Goal: Information Seeking & Learning: Check status

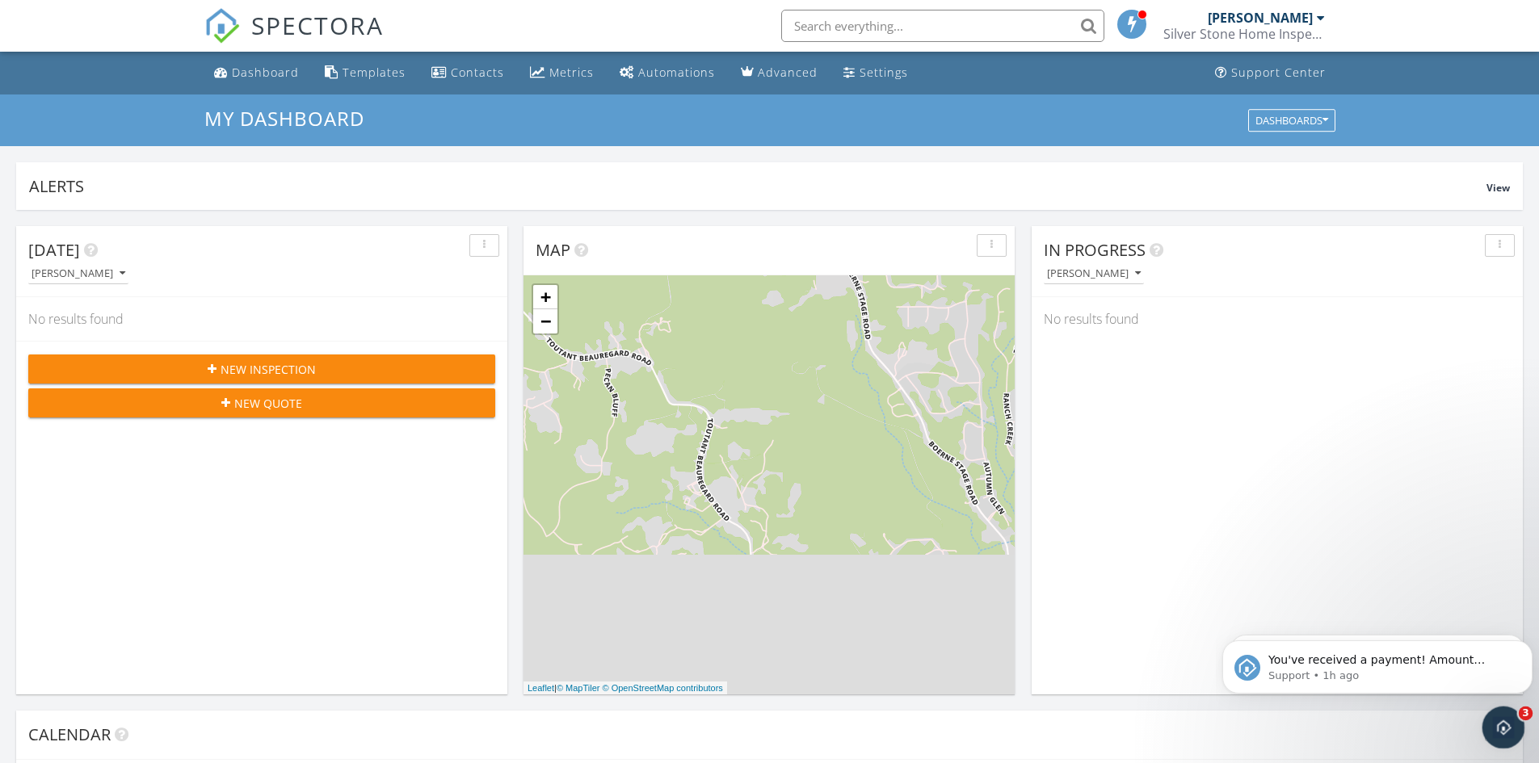
click at [1502, 721] on icon "Open Intercom Messenger" at bounding box center [1500, 725] width 11 height 13
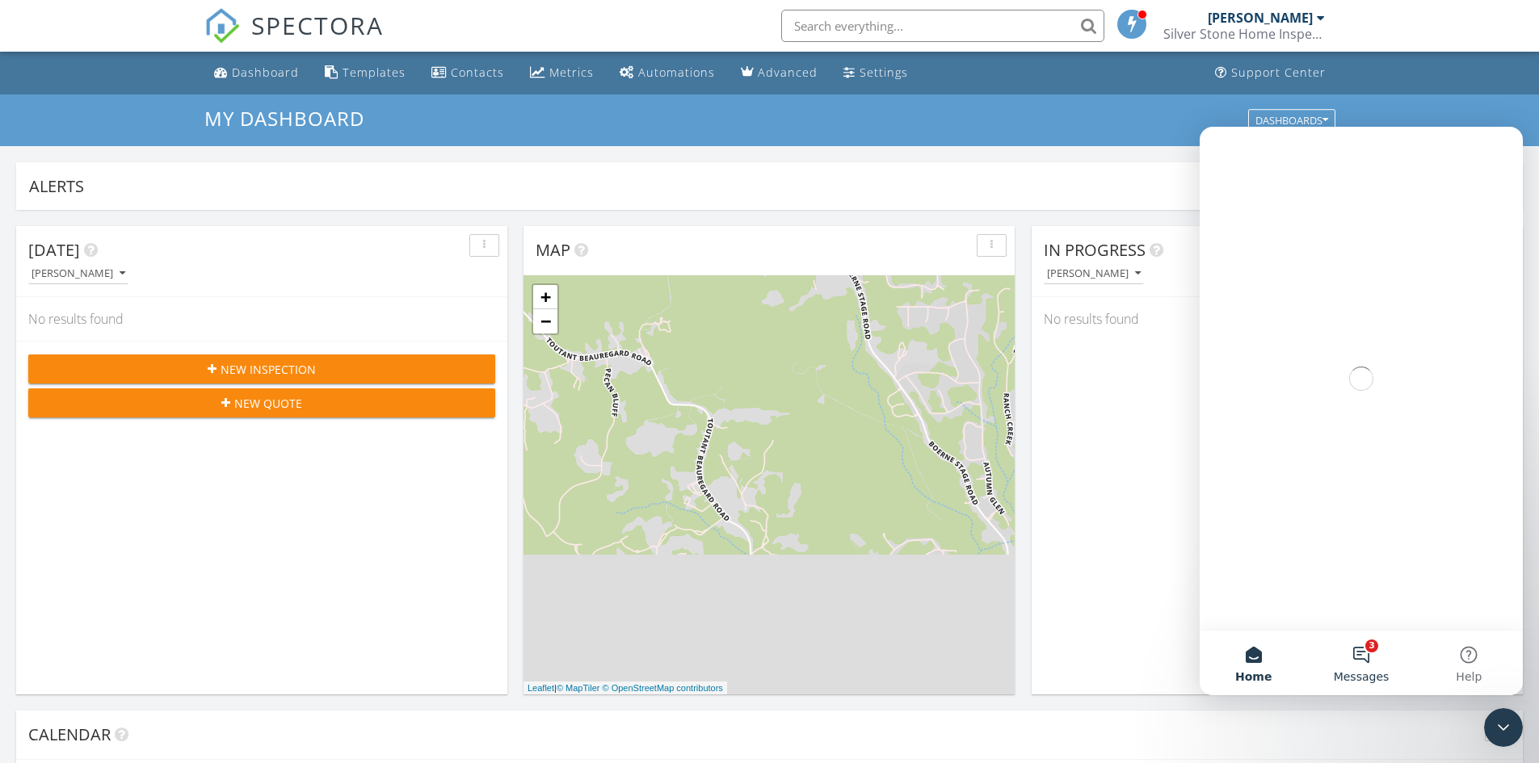
click at [1360, 653] on button "3 Messages" at bounding box center [1360, 663] width 107 height 65
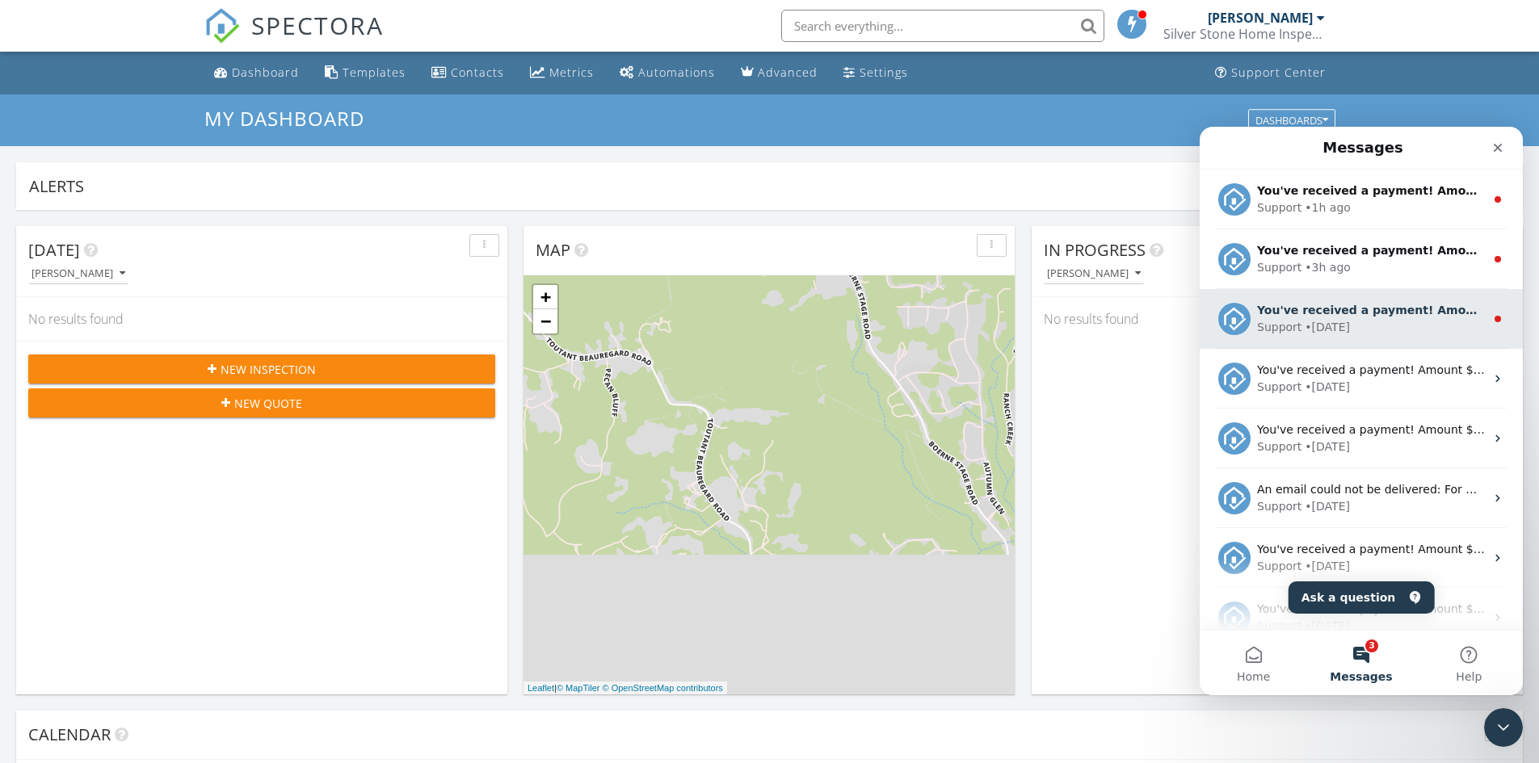
click at [1427, 321] on div "Support • 2d ago" at bounding box center [1371, 327] width 228 height 17
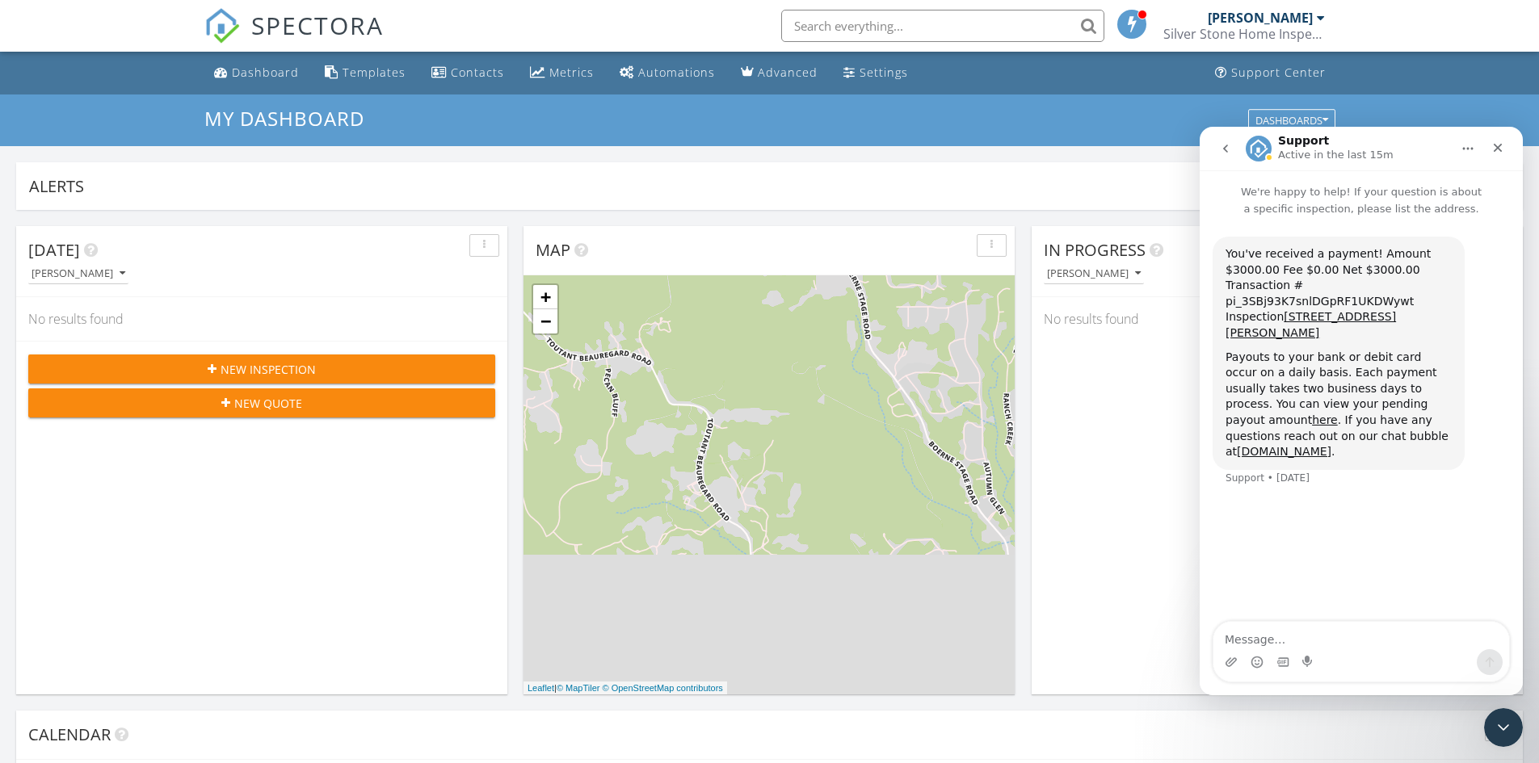
click at [1231, 145] on icon "go back" at bounding box center [1225, 148] width 13 height 13
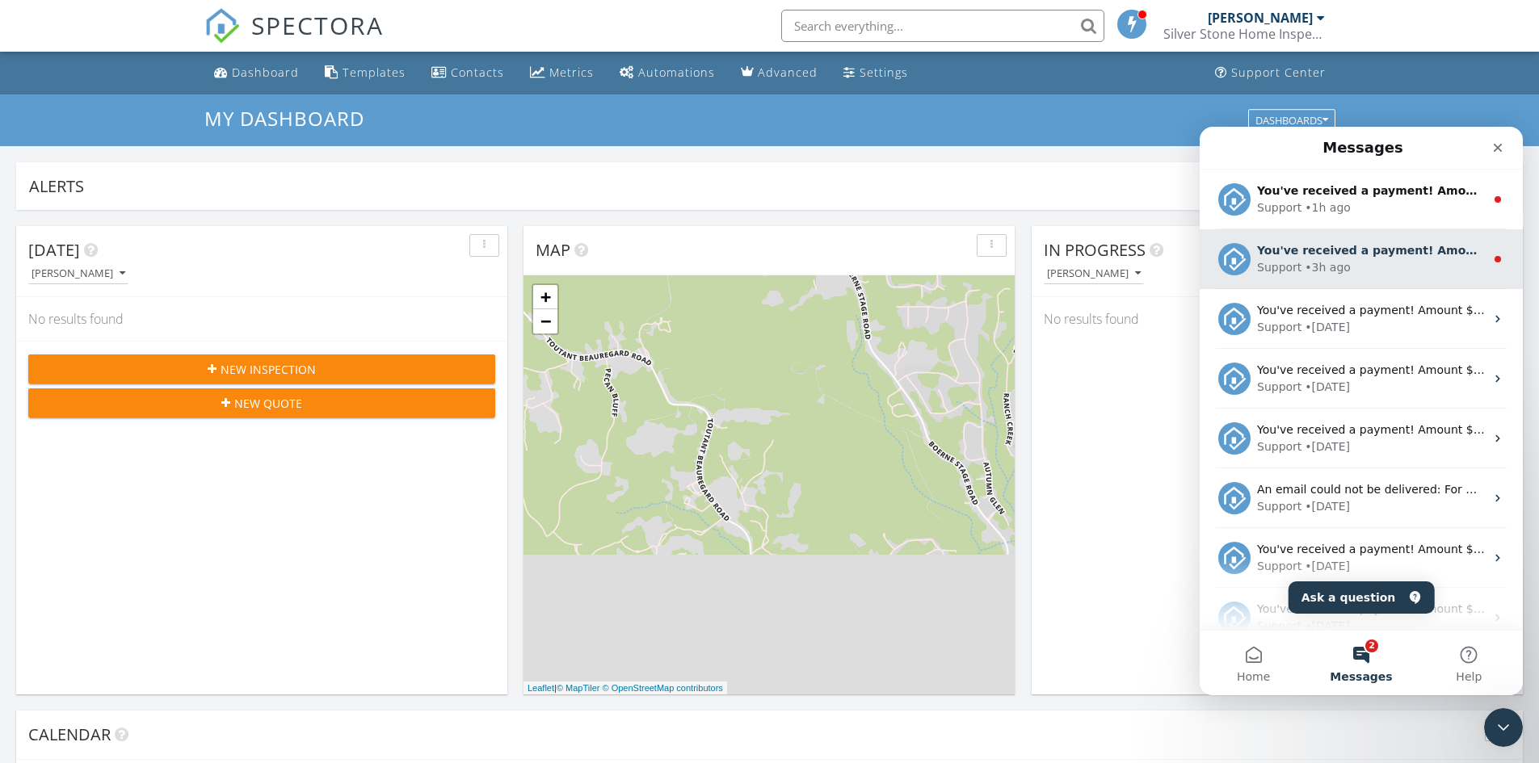
click at [1405, 267] on div "Support • 3h ago" at bounding box center [1371, 267] width 228 height 17
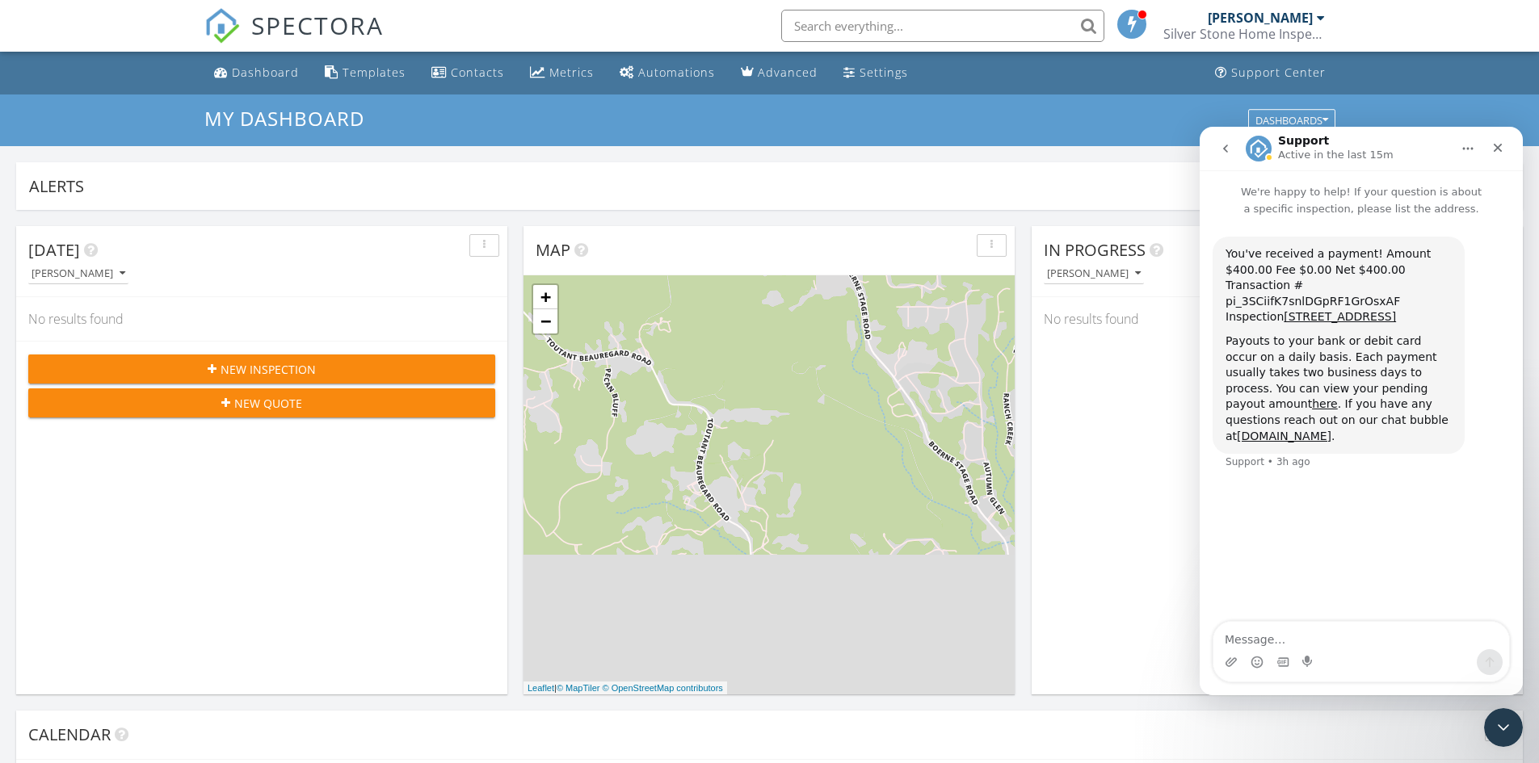
click at [1232, 158] on button "go back" at bounding box center [1225, 148] width 31 height 31
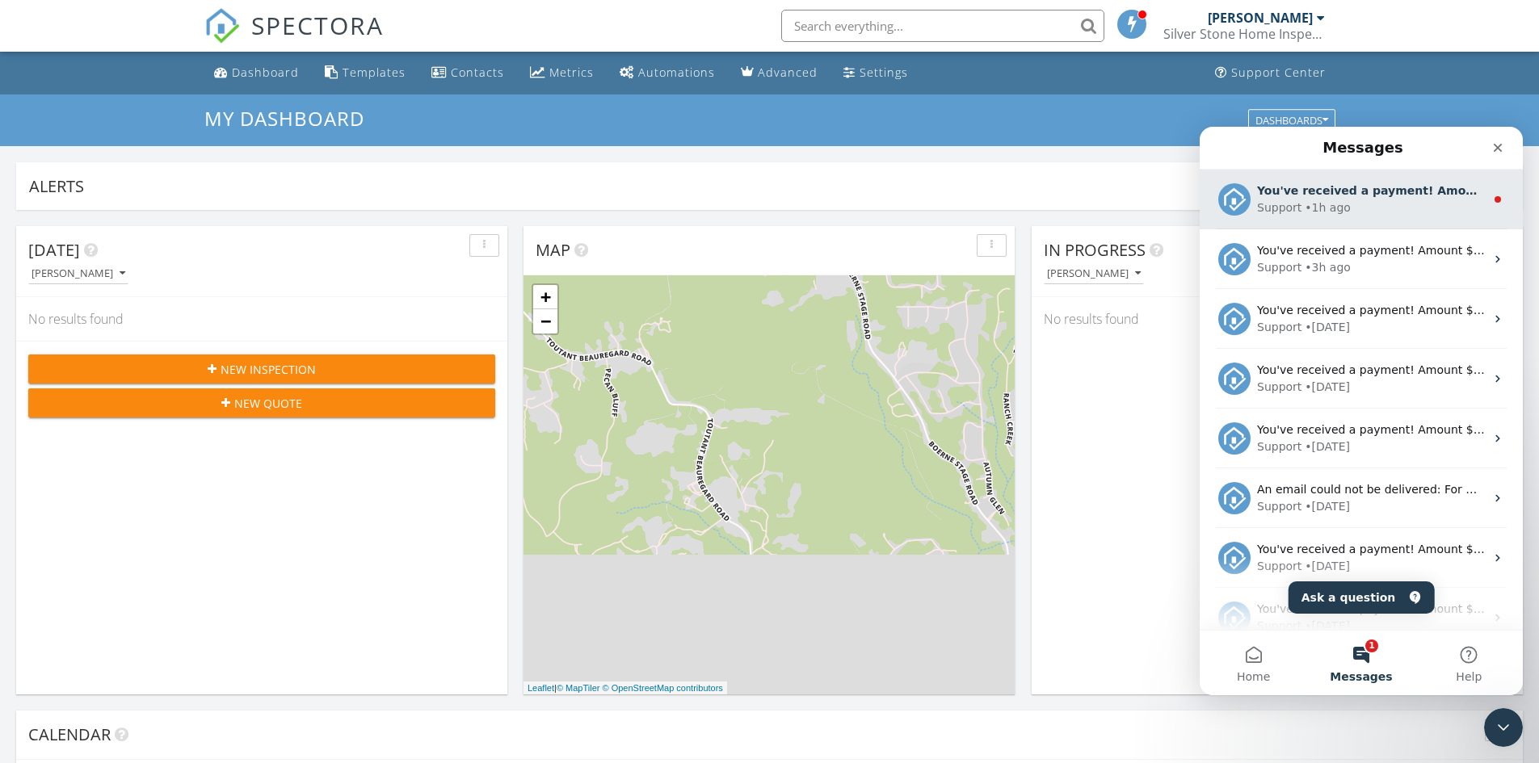
click at [1423, 214] on div "Support • 1h ago" at bounding box center [1371, 208] width 228 height 17
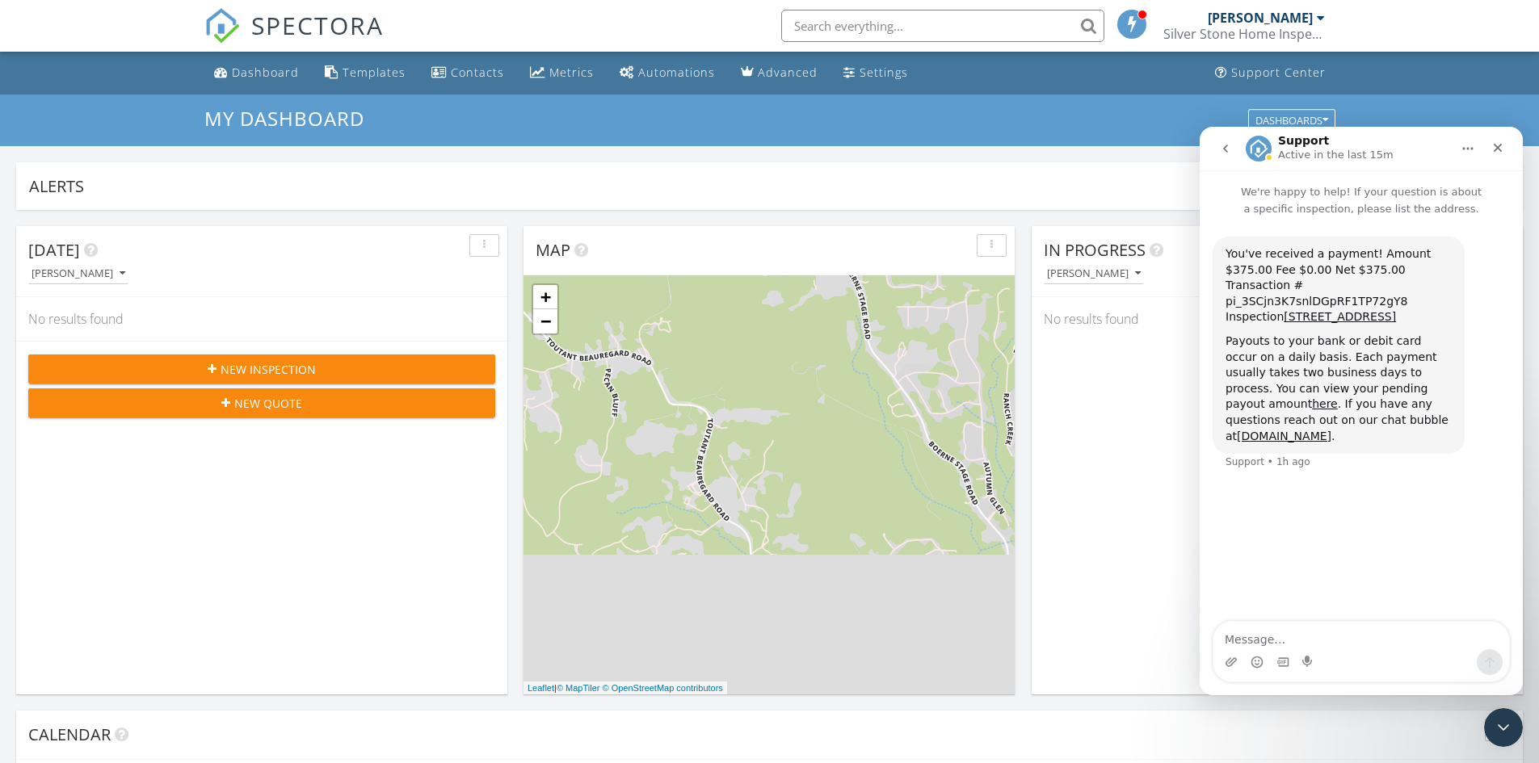
click at [1221, 147] on icon "go back" at bounding box center [1225, 148] width 13 height 13
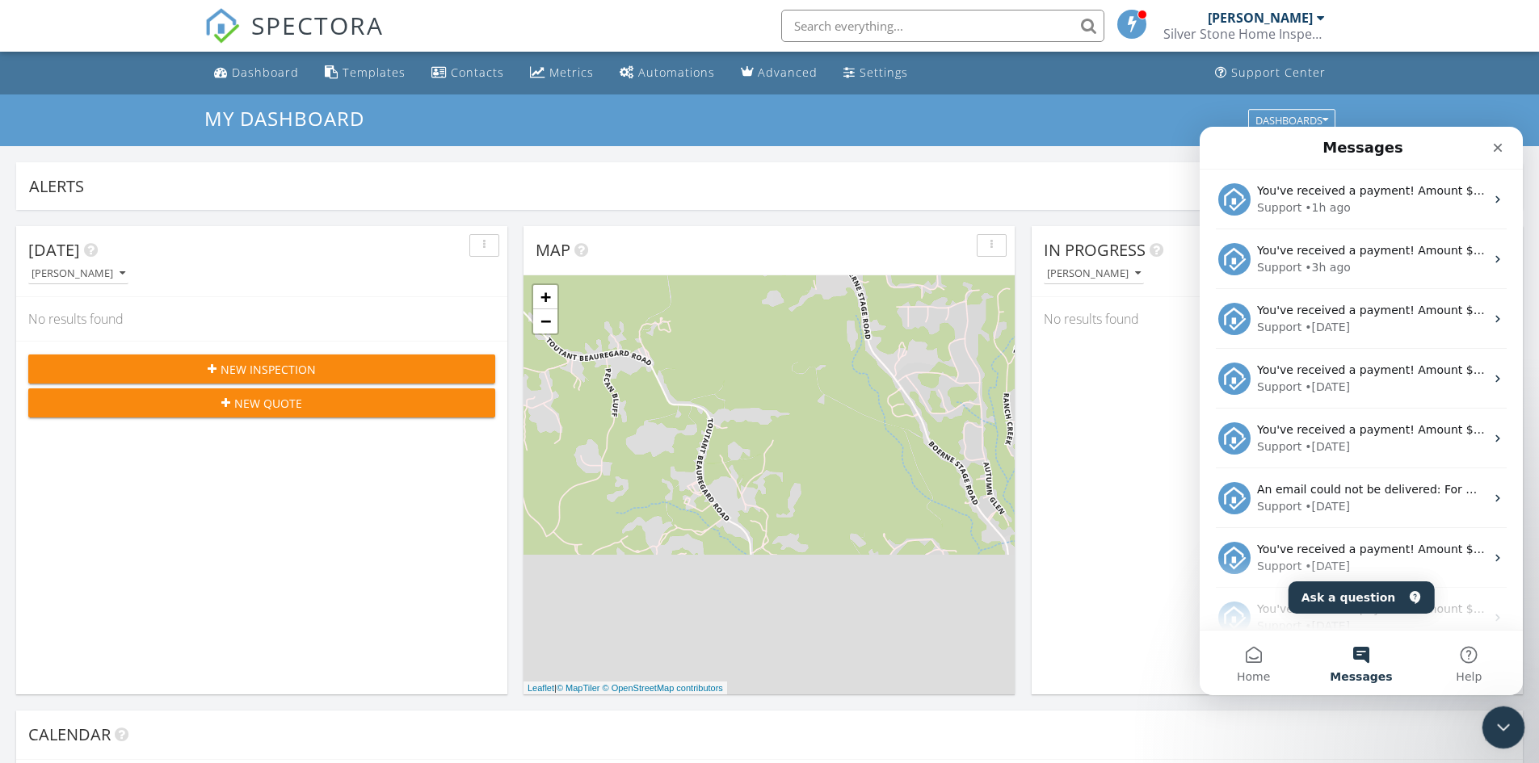
click at [1510, 728] on icon "Close Intercom Messenger" at bounding box center [1500, 725] width 19 height 19
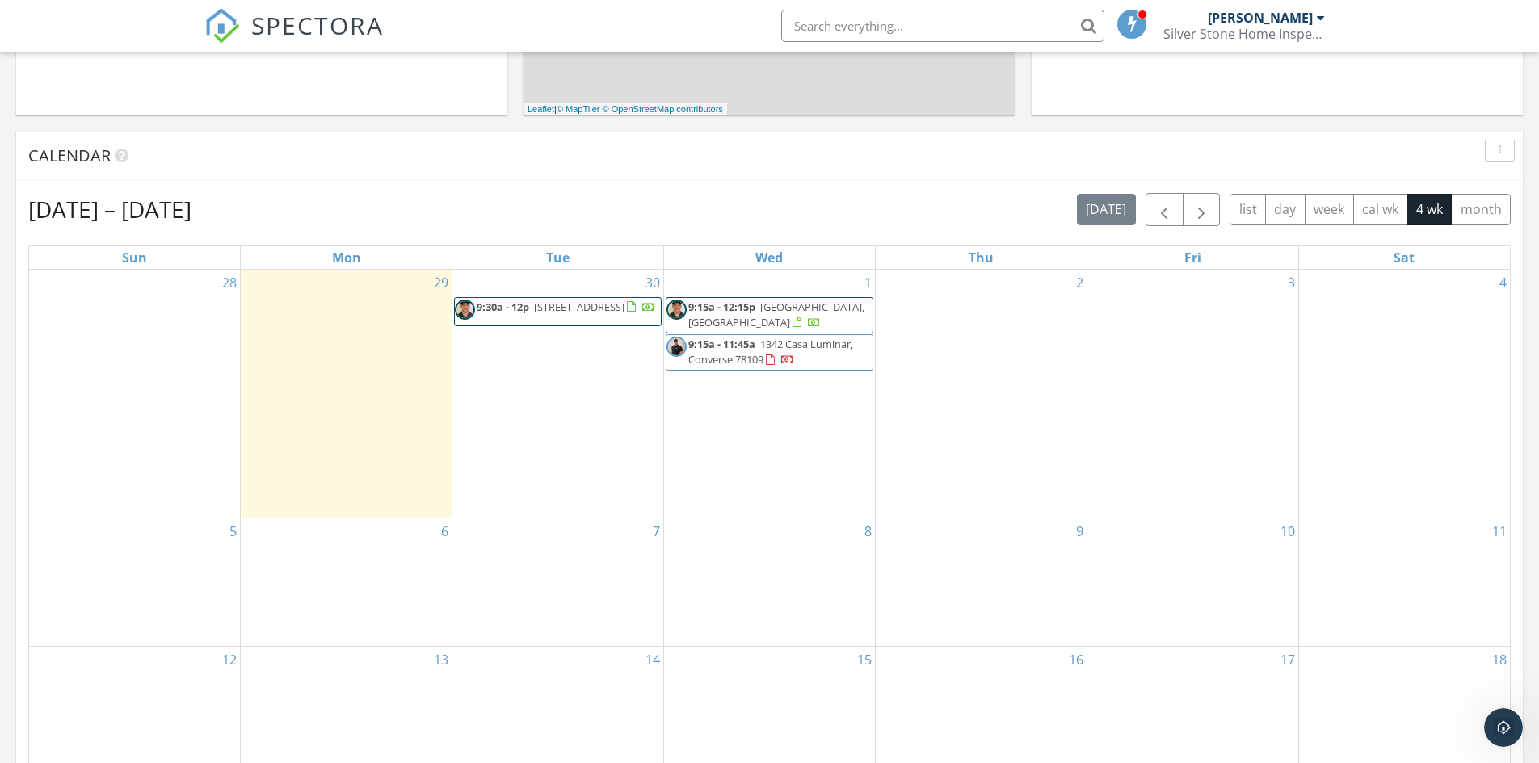
scroll to position [404, 0]
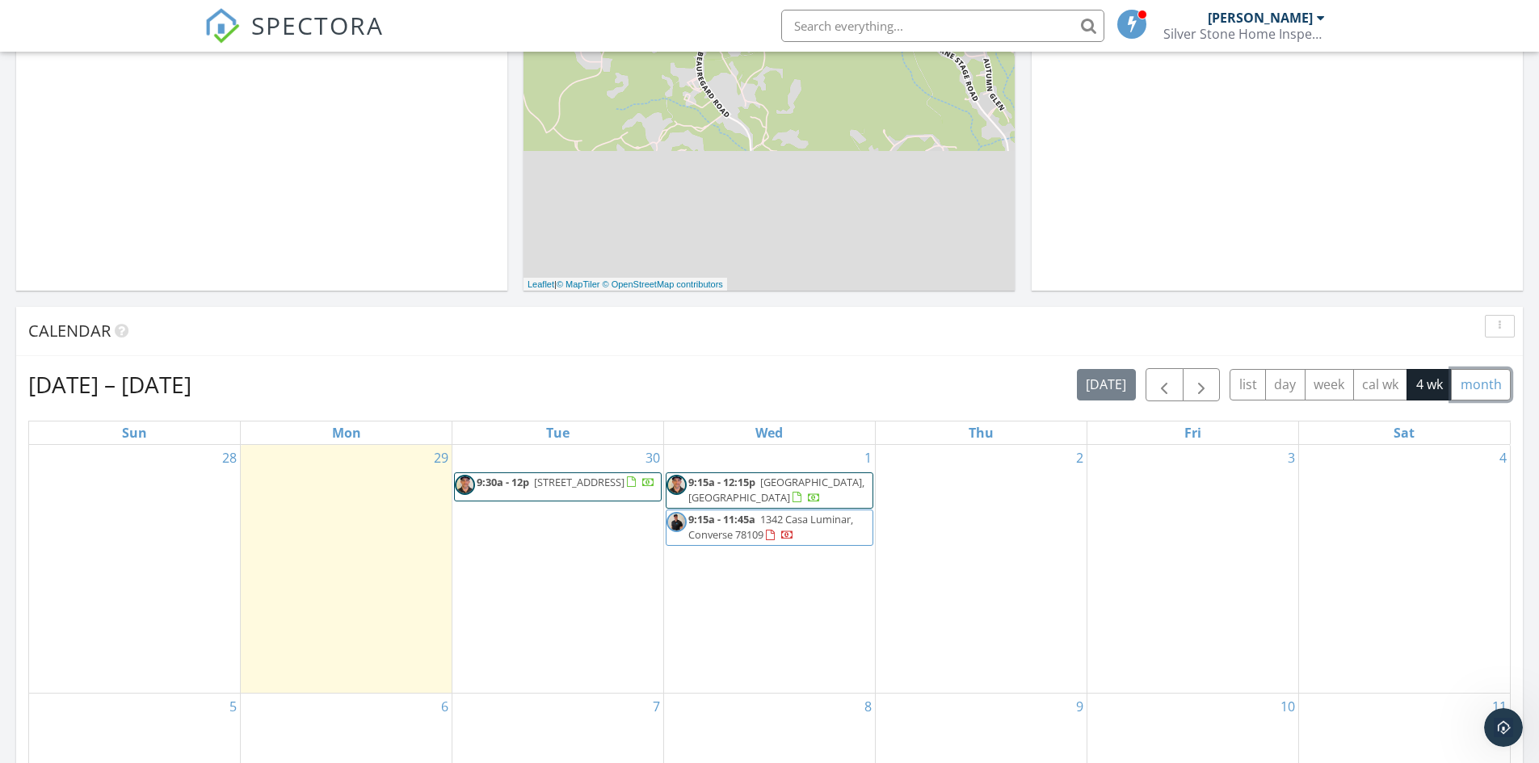
click at [1470, 390] on button "month" at bounding box center [1481, 385] width 60 height 32
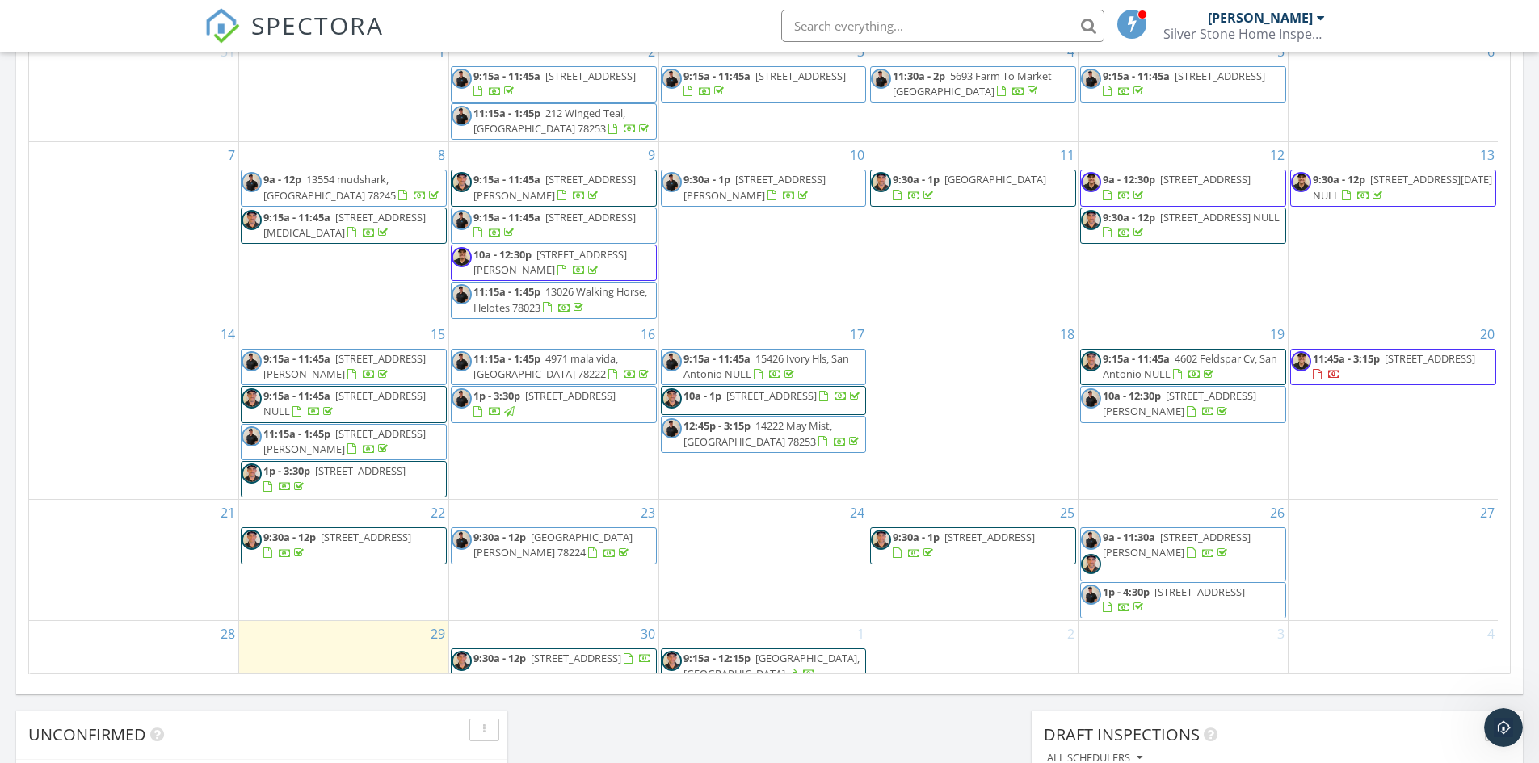
scroll to position [0, 0]
click at [628, 297] on span "13026 Walking Horse, Helotes 78023" at bounding box center [560, 302] width 174 height 30
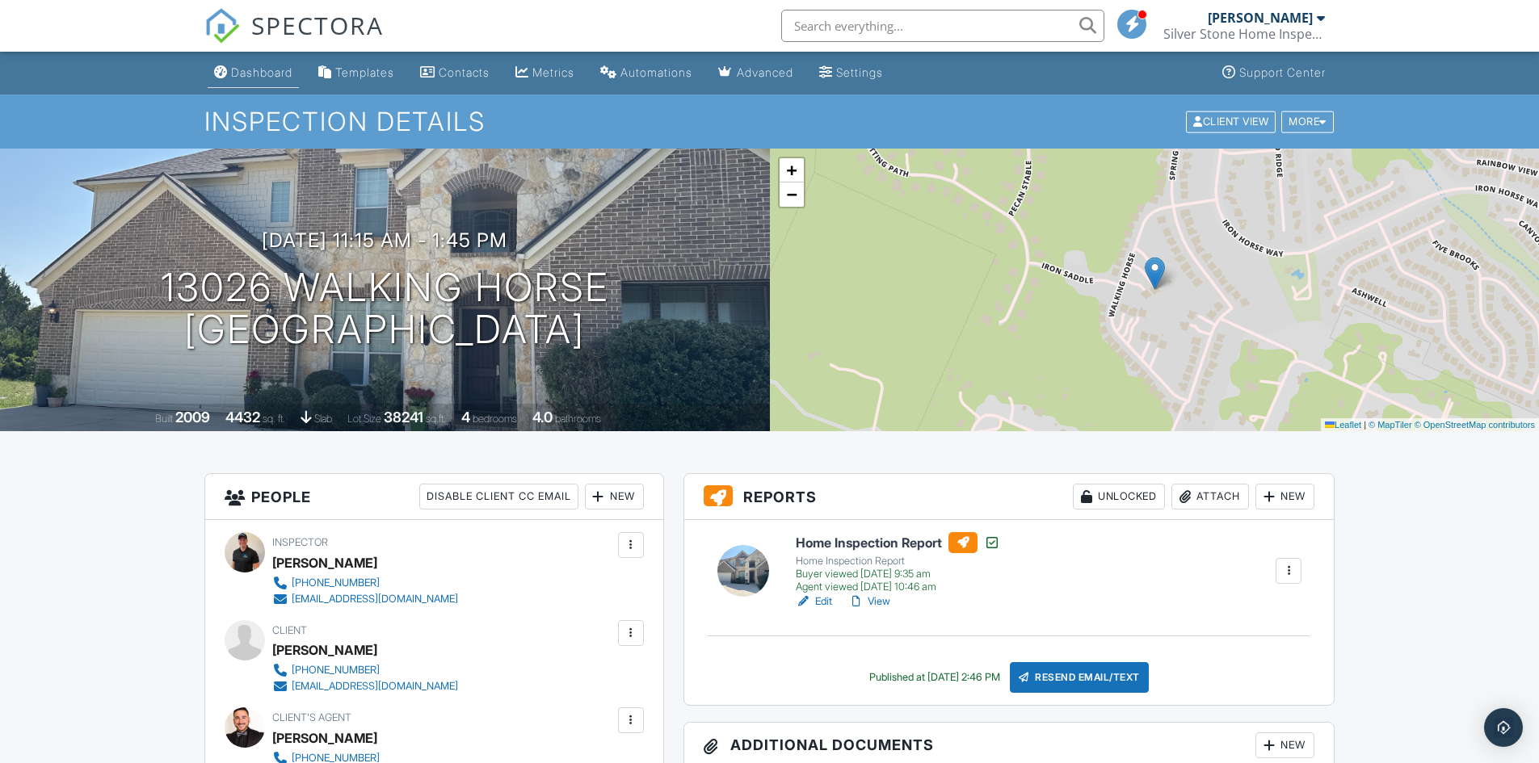
click at [268, 76] on div "Dashboard" at bounding box center [261, 72] width 61 height 14
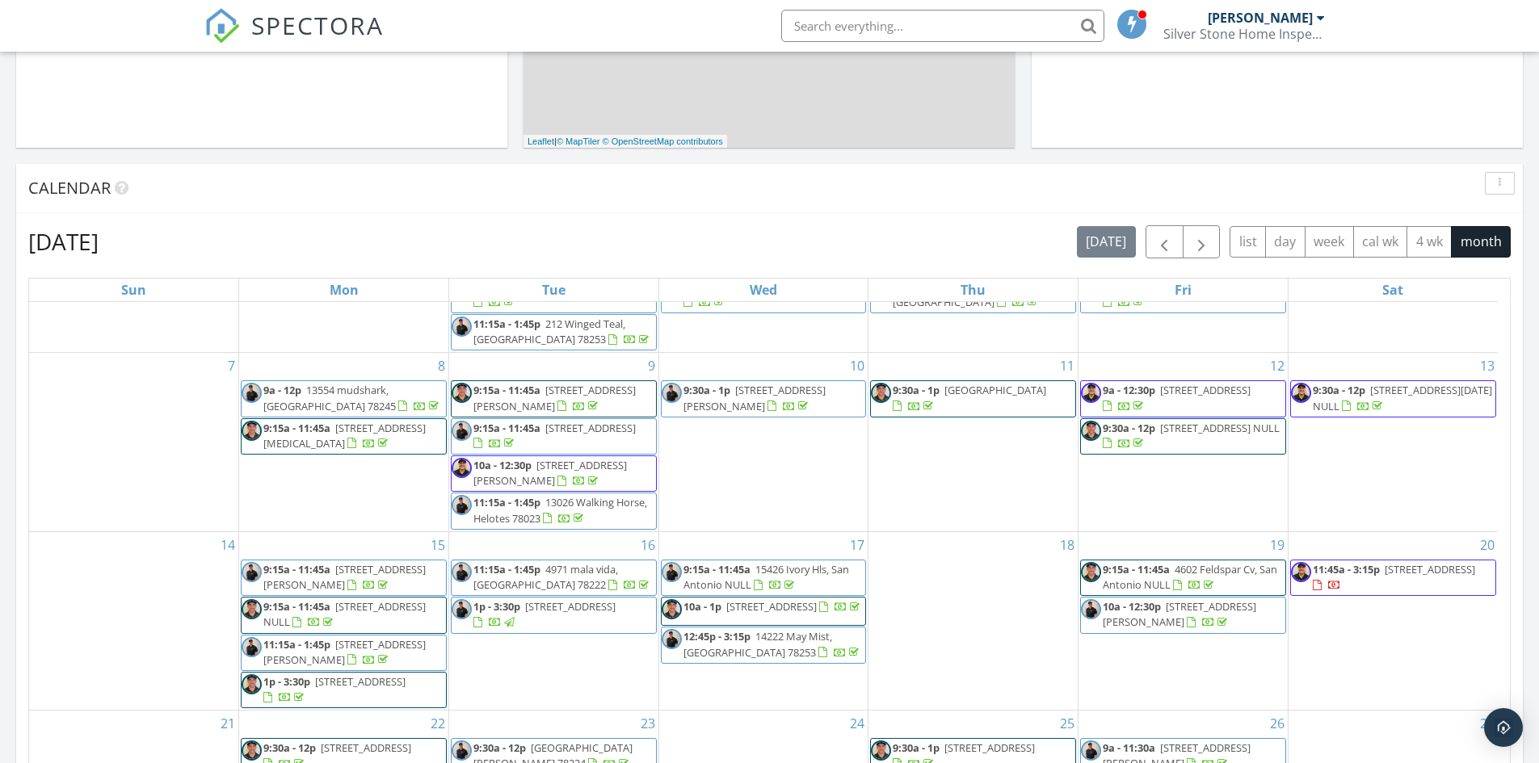
scroll to position [808, 0]
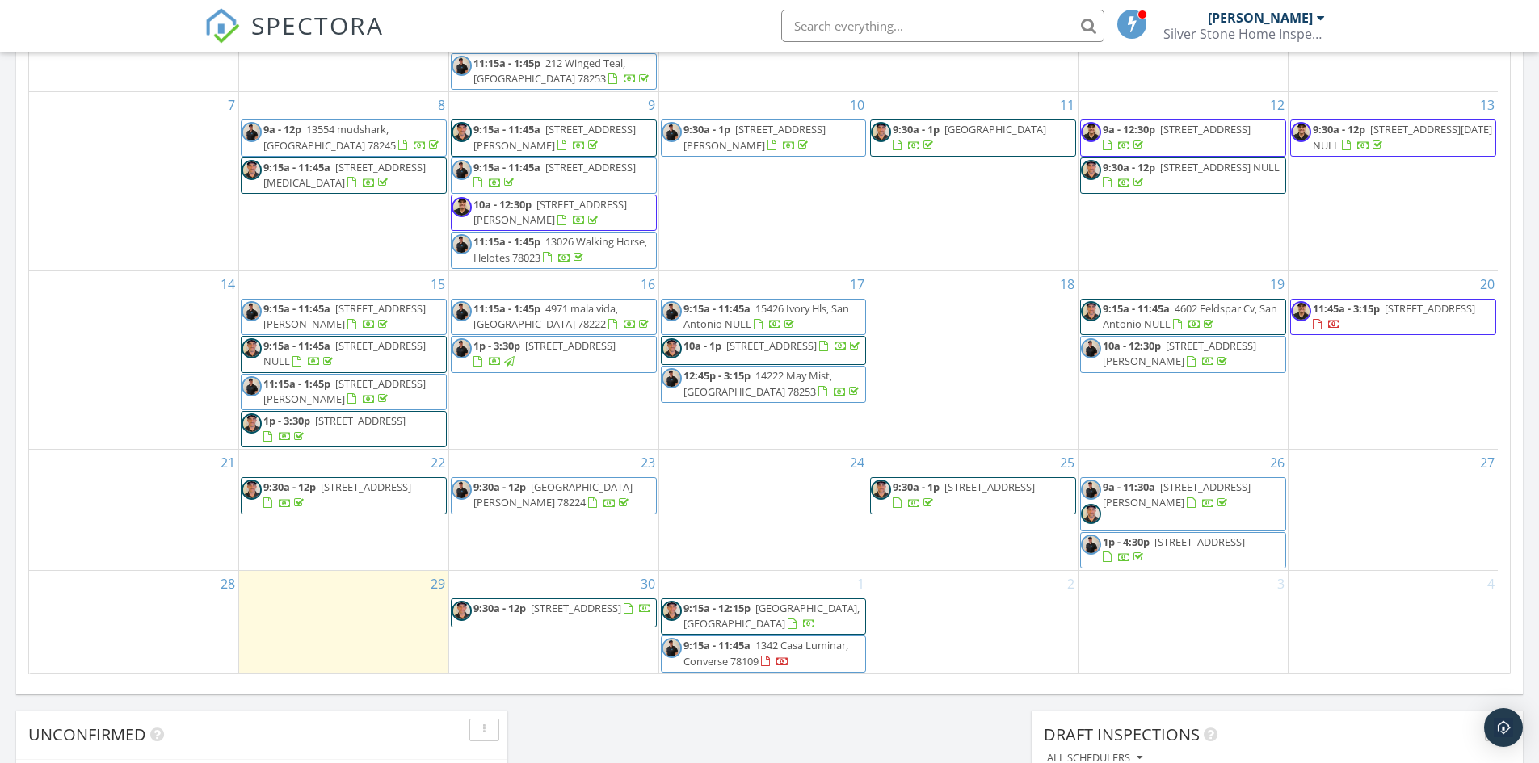
drag, startPoint x: 1204, startPoint y: 530, endPoint x: 1190, endPoint y: 551, distance: 25.5
click at [1190, 549] on span "[STREET_ADDRESS]" at bounding box center [1199, 542] width 90 height 15
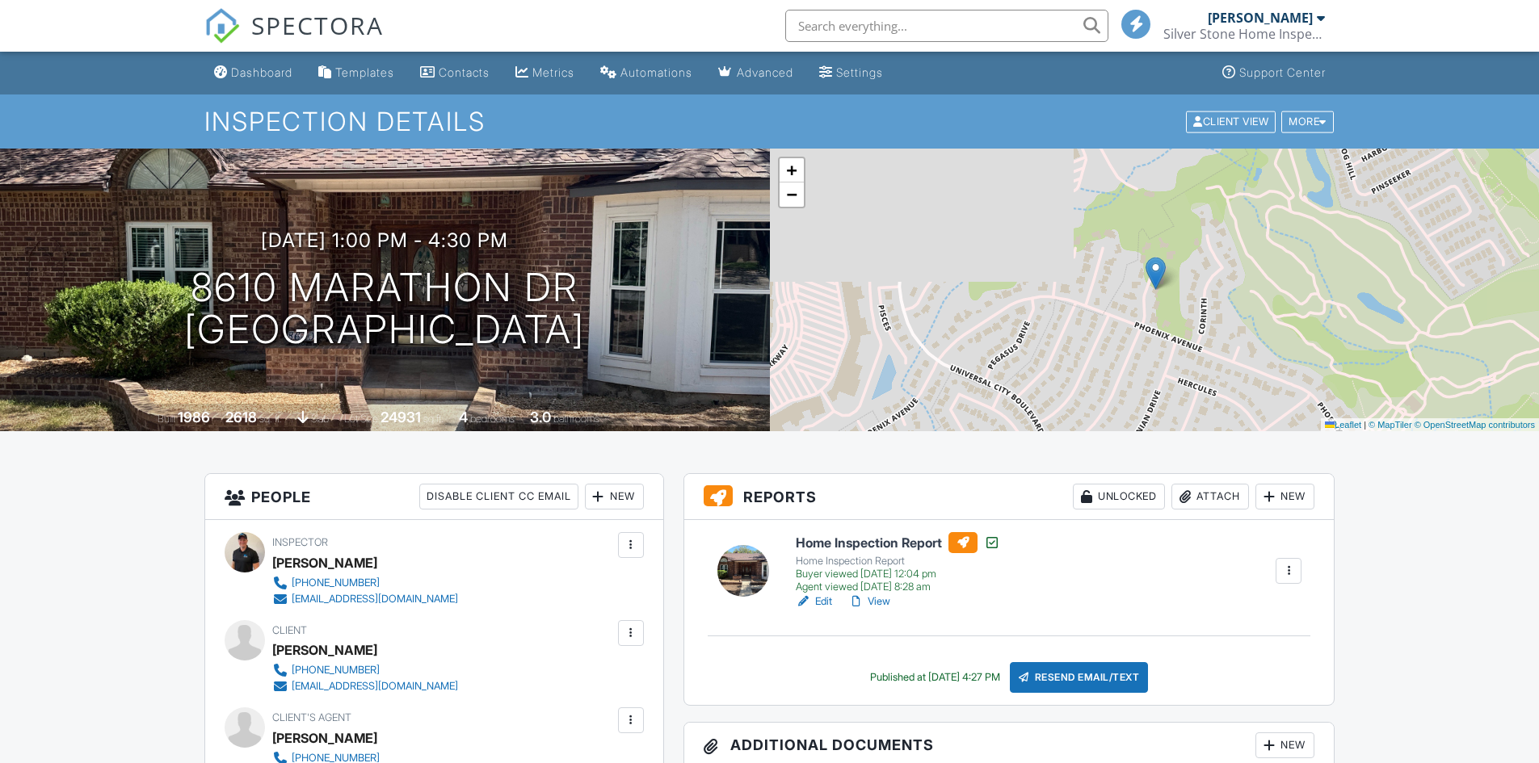
click at [309, 649] on div "Guadalupe Sanchez" at bounding box center [324, 650] width 105 height 24
click at [310, 649] on div "Guadalupe Sanchez" at bounding box center [324, 650] width 105 height 24
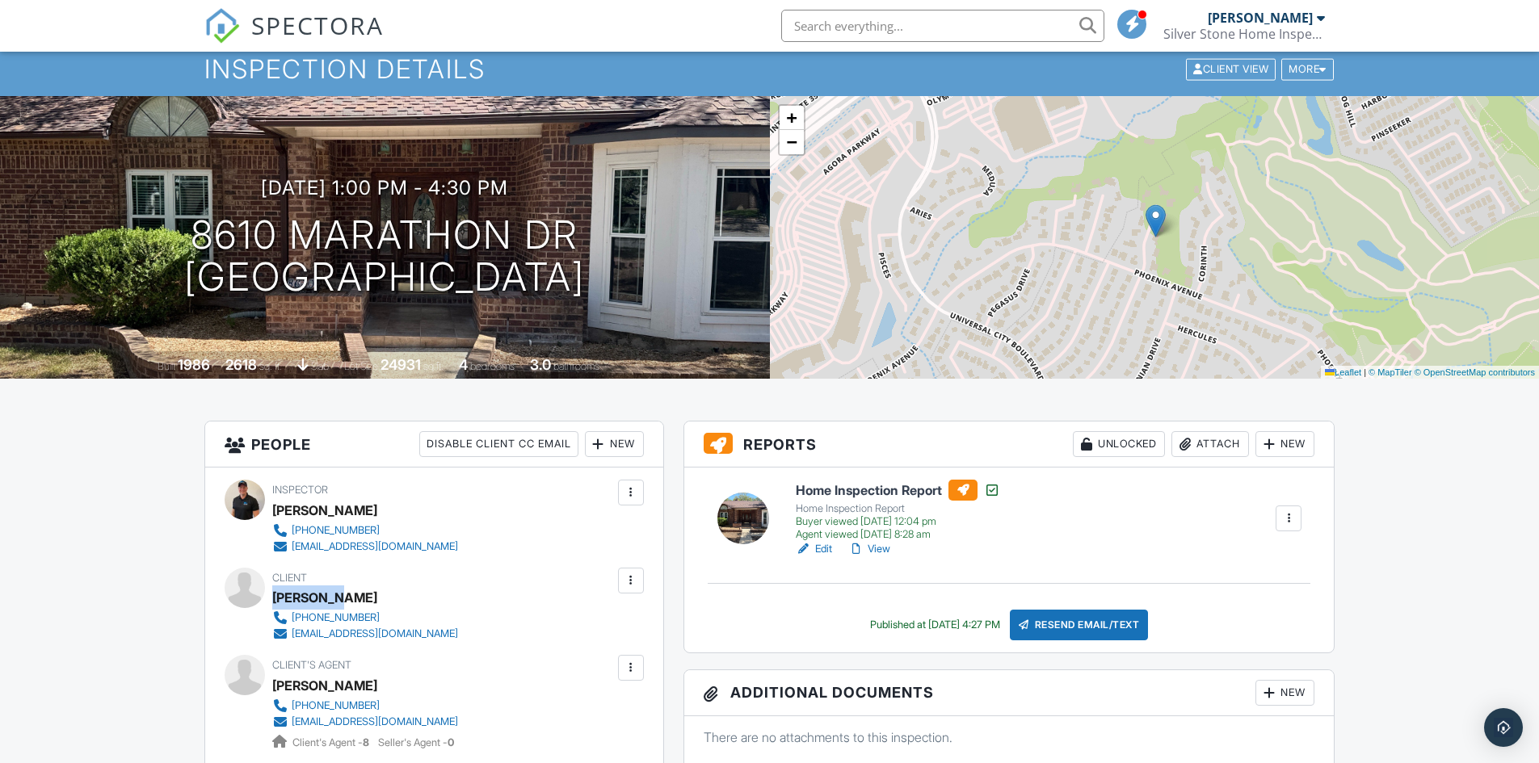
scroll to position [81, 0]
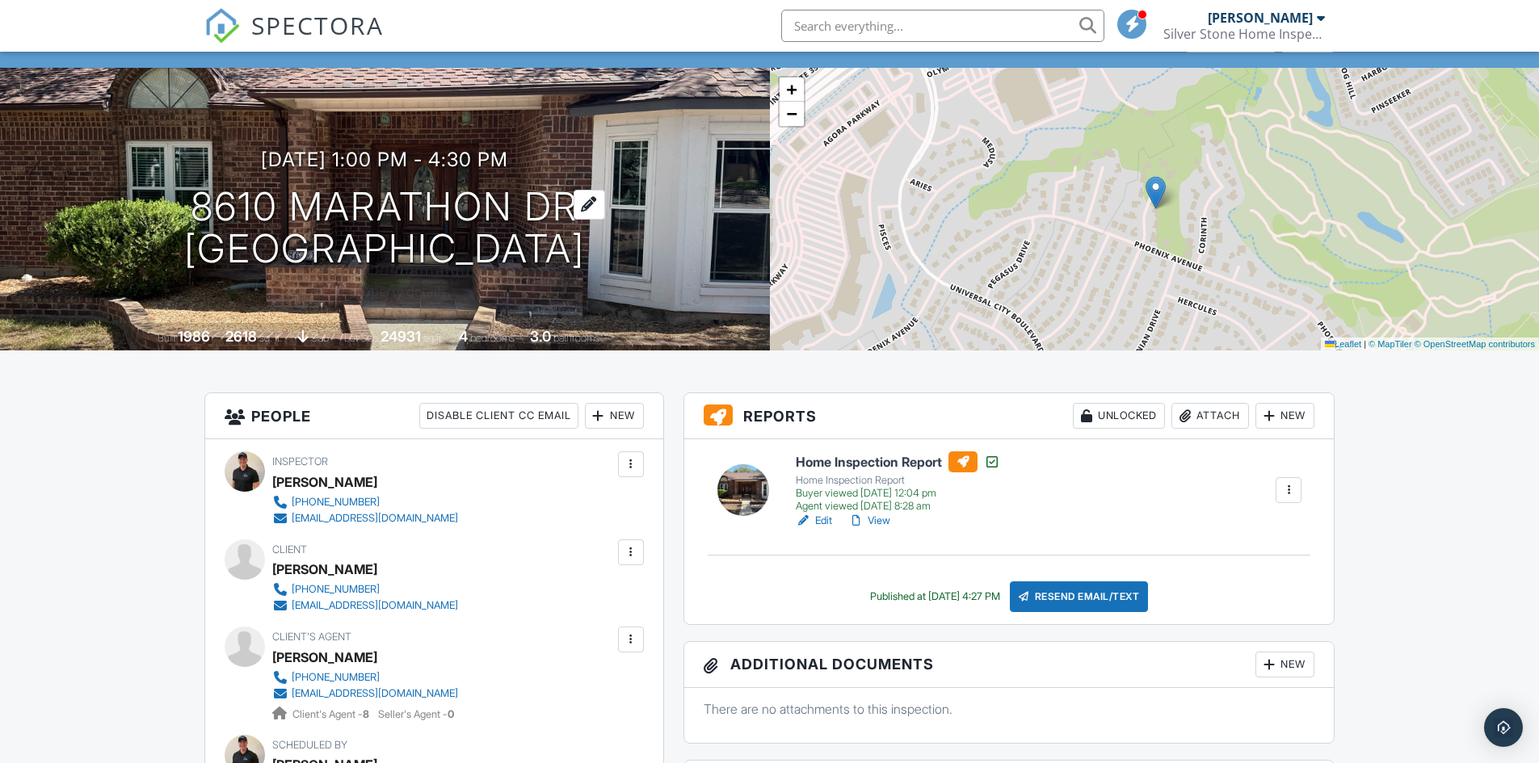
click at [321, 207] on h1 "8610 Marathon Dr Universal City, TX 78148" at bounding box center [384, 229] width 401 height 86
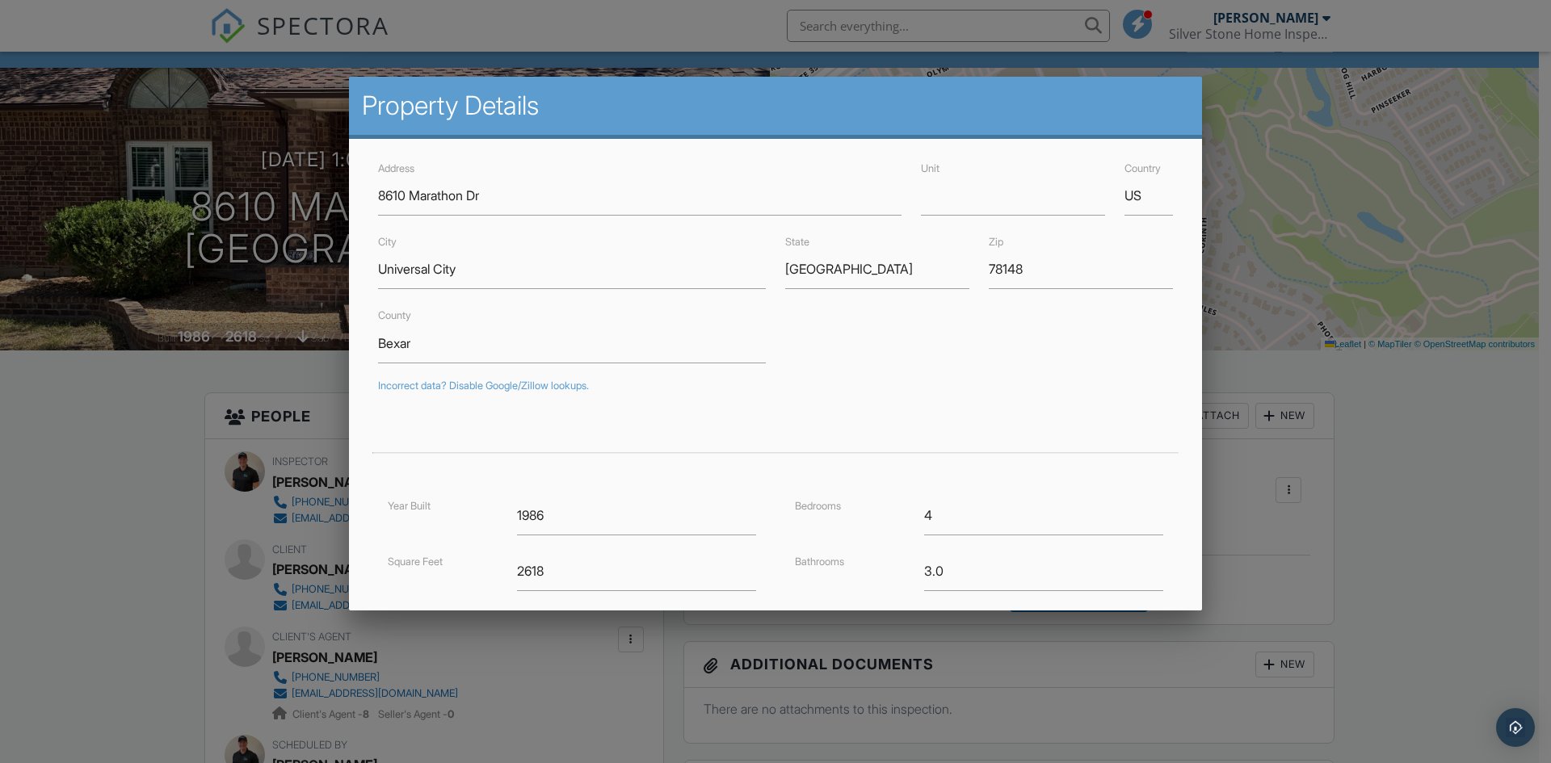
click at [218, 366] on div at bounding box center [775, 396] width 1551 height 954
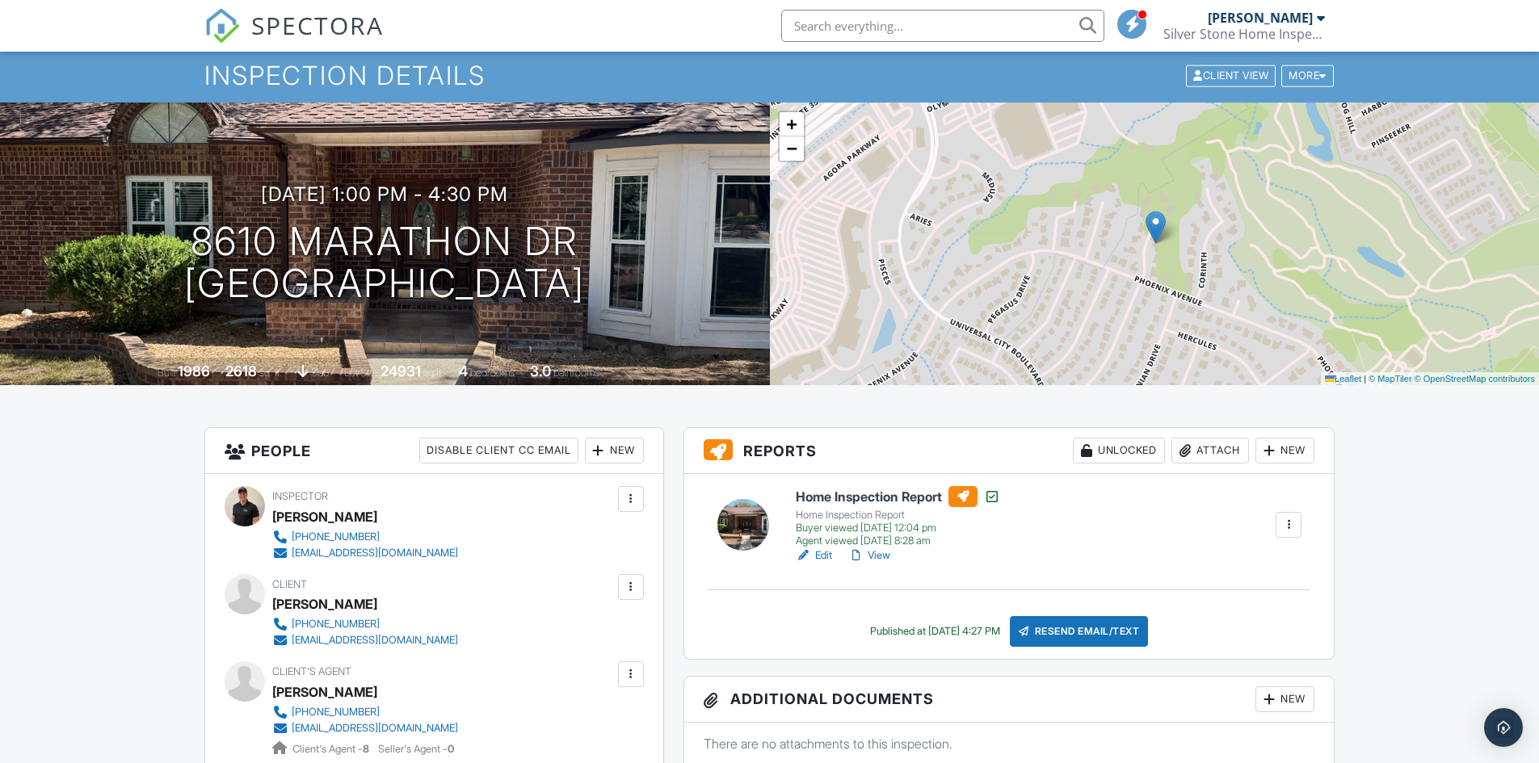
scroll to position [0, 0]
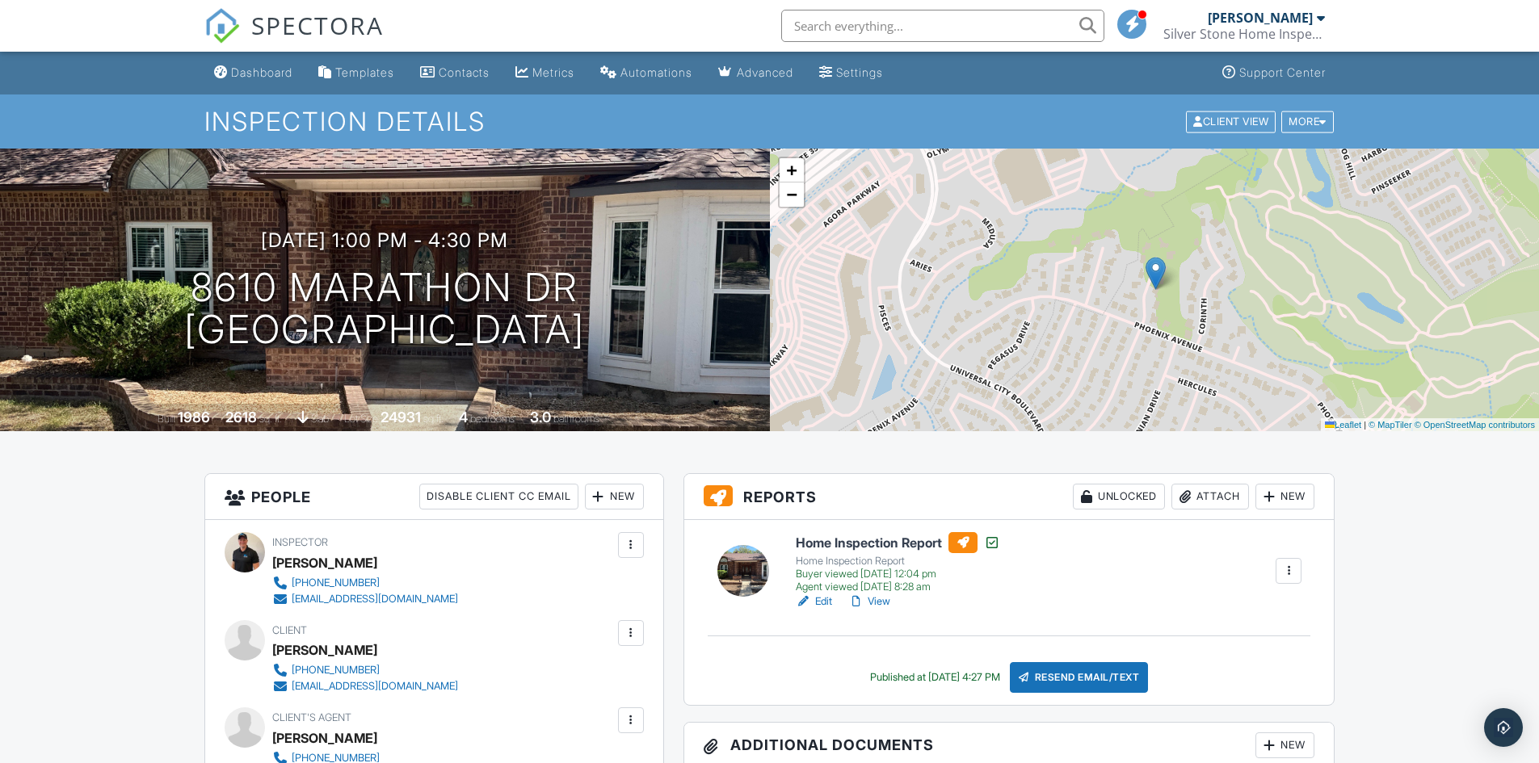
click at [281, 52] on div "SPECTORA" at bounding box center [293, 26] width 179 height 52
click at [276, 64] on link "Dashboard" at bounding box center [253, 73] width 91 height 30
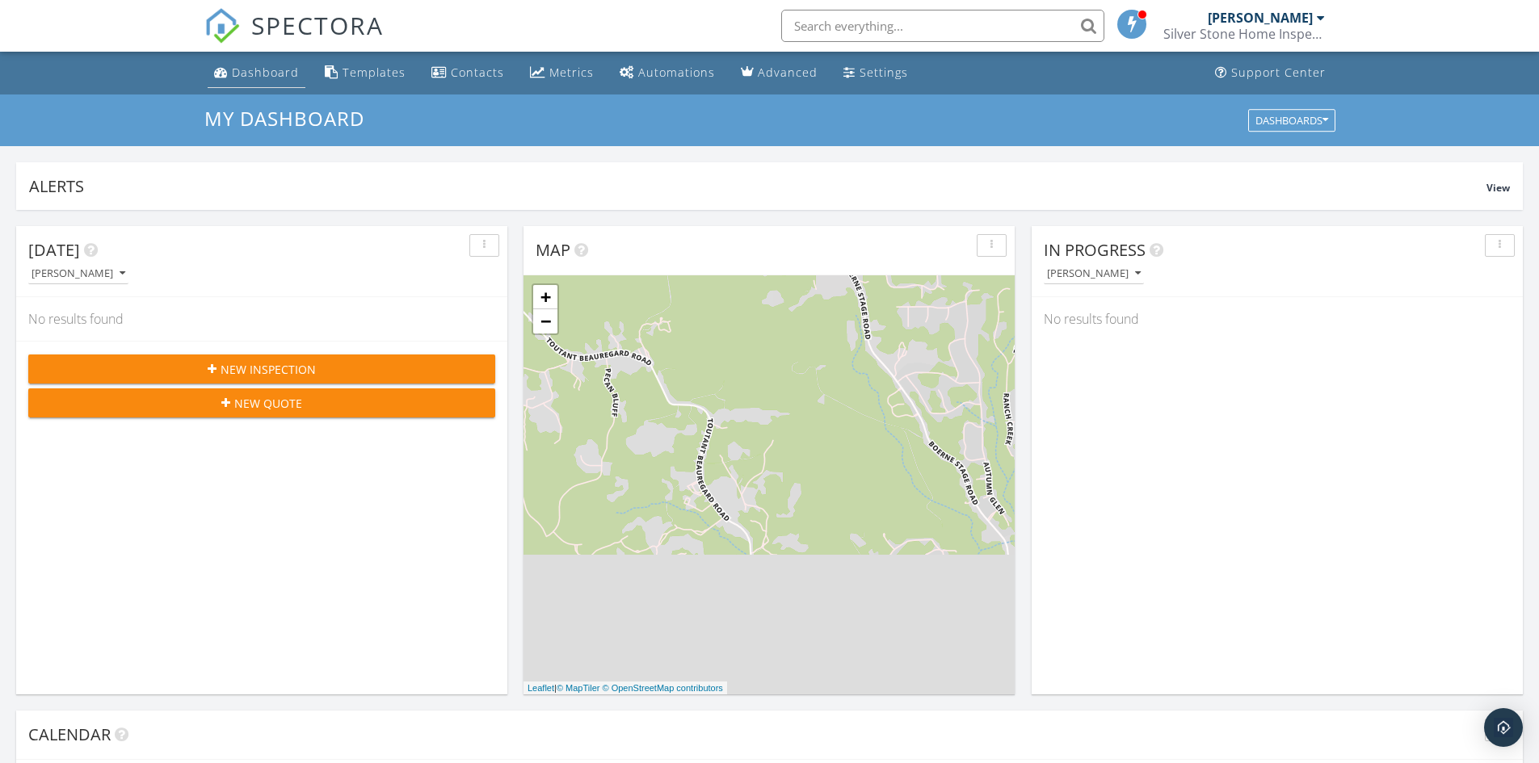
click at [243, 71] on div "Dashboard" at bounding box center [265, 72] width 67 height 15
click at [864, 77] on div "Settings" at bounding box center [883, 72] width 48 height 15
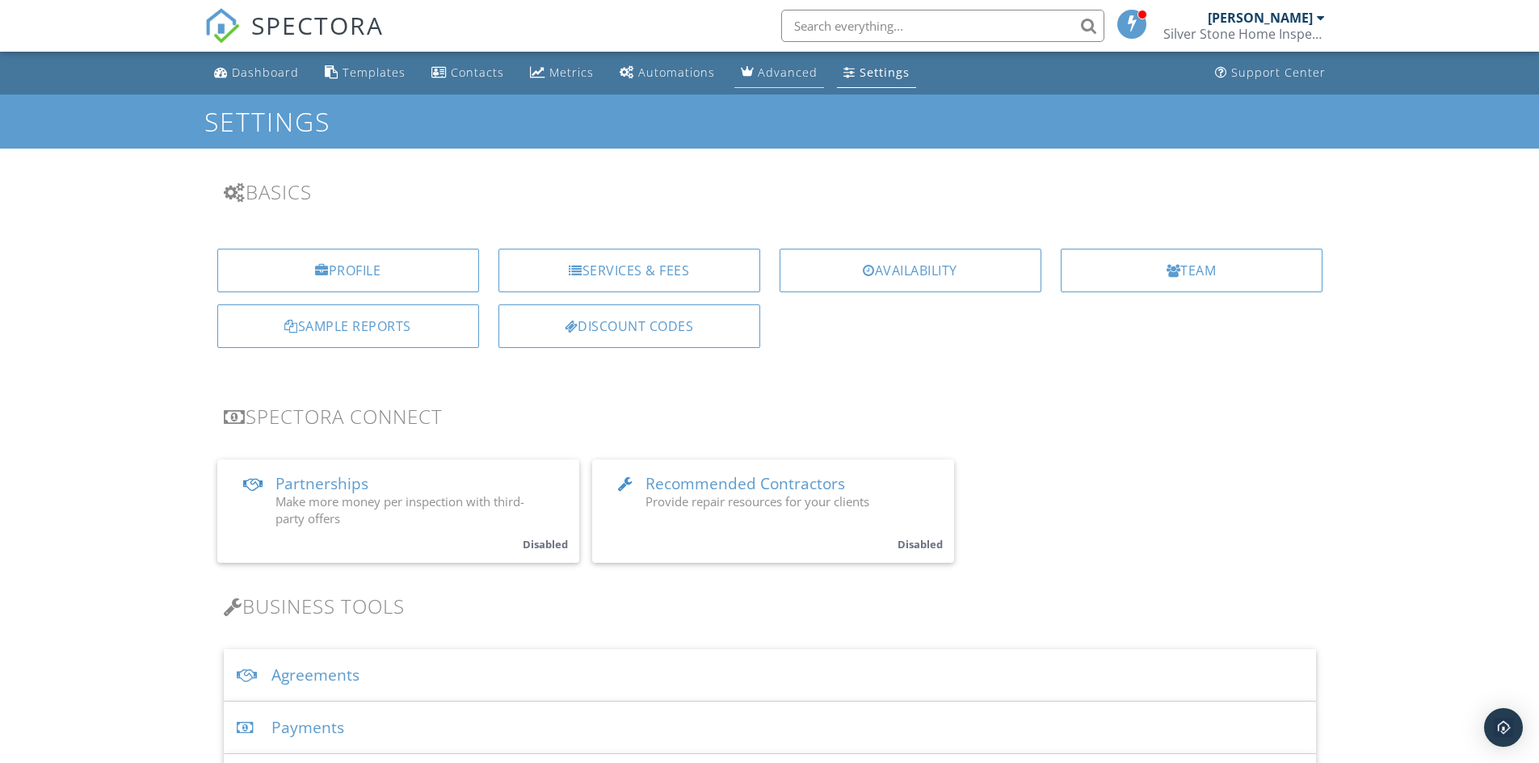
click at [776, 74] on div "Advanced" at bounding box center [788, 72] width 60 height 15
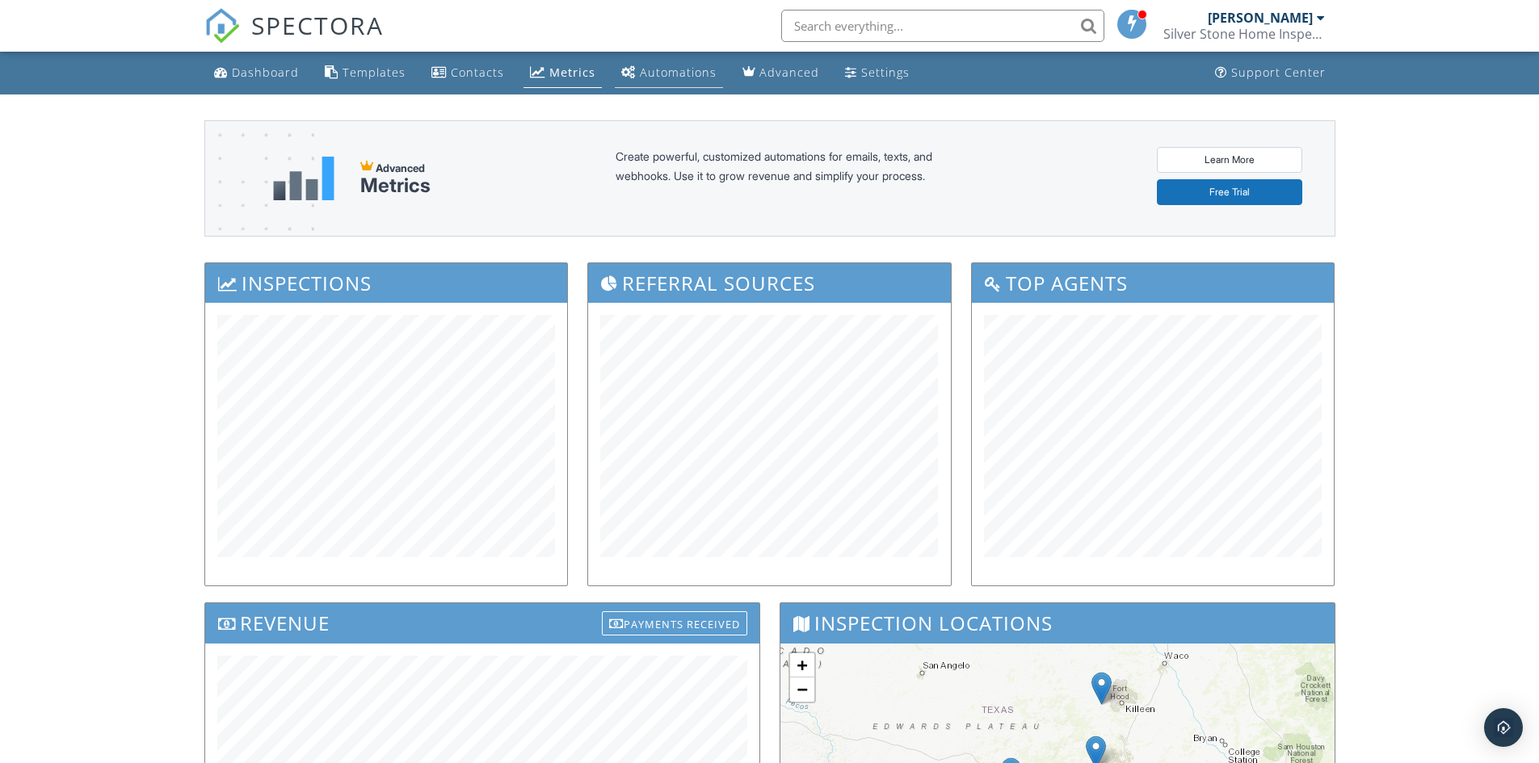
click at [674, 72] on div "Automations" at bounding box center [678, 72] width 77 height 15
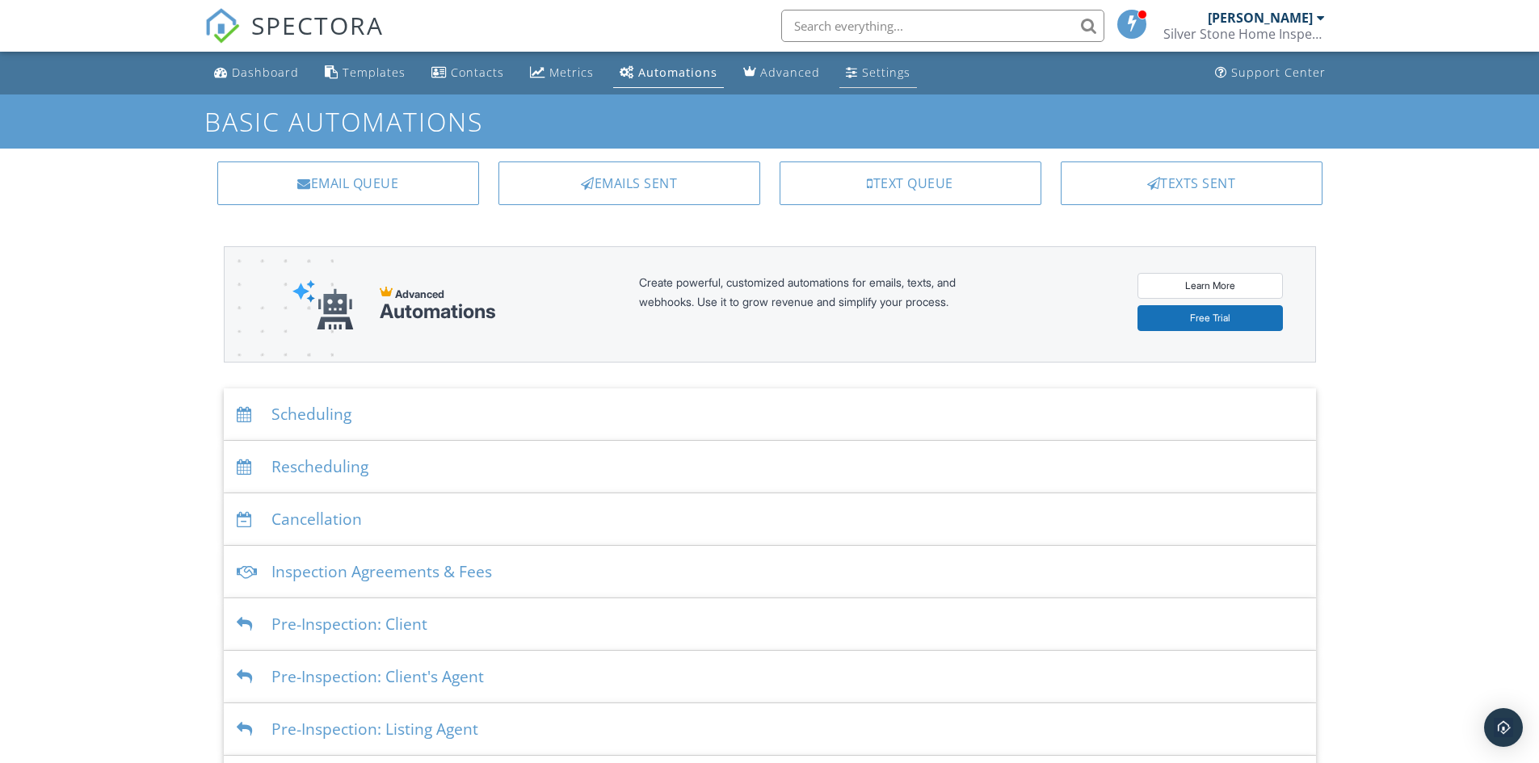
click at [865, 69] on div "Settings" at bounding box center [886, 72] width 48 height 15
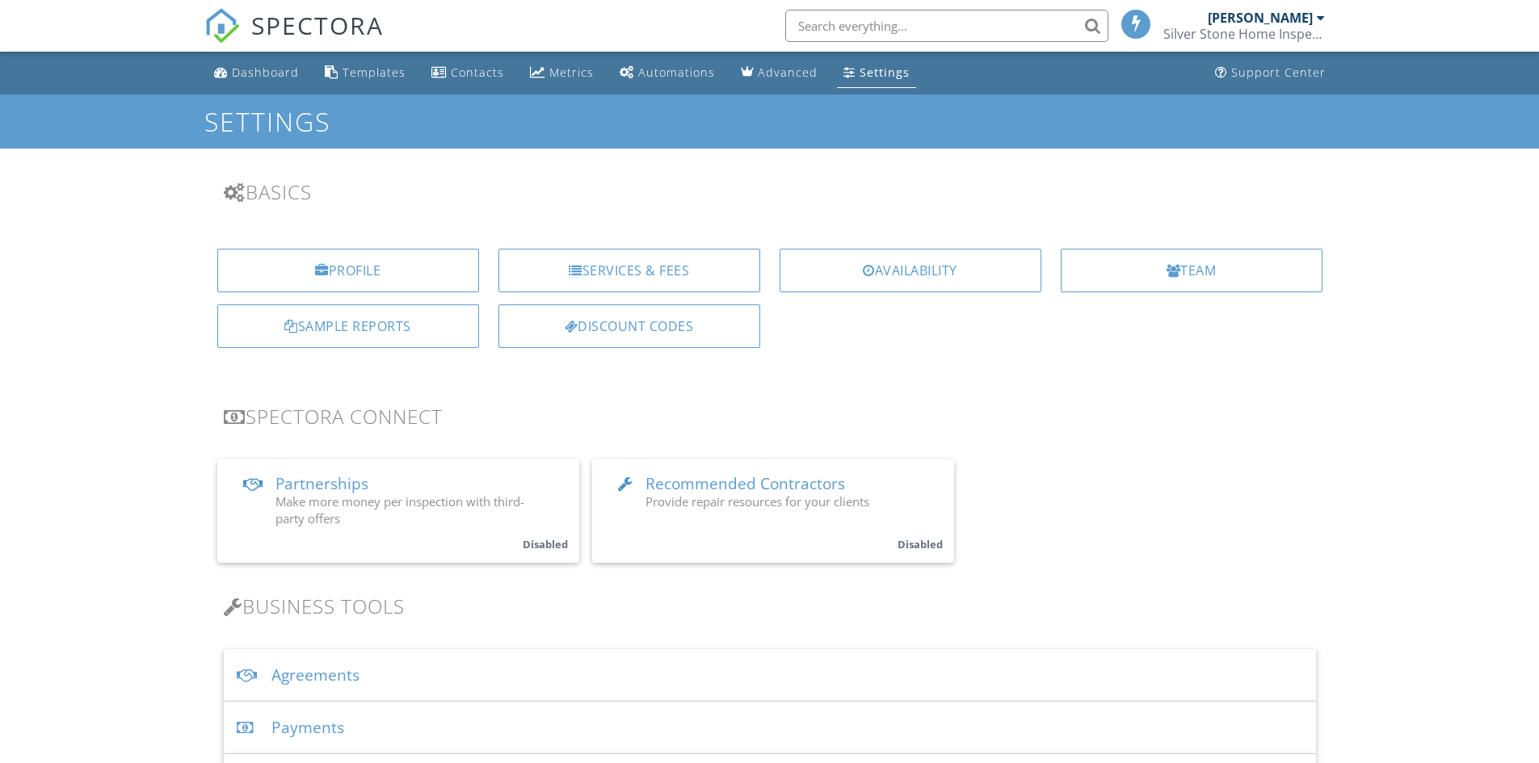
click at [1215, 19] on div "[PERSON_NAME]" at bounding box center [1260, 18] width 105 height 16
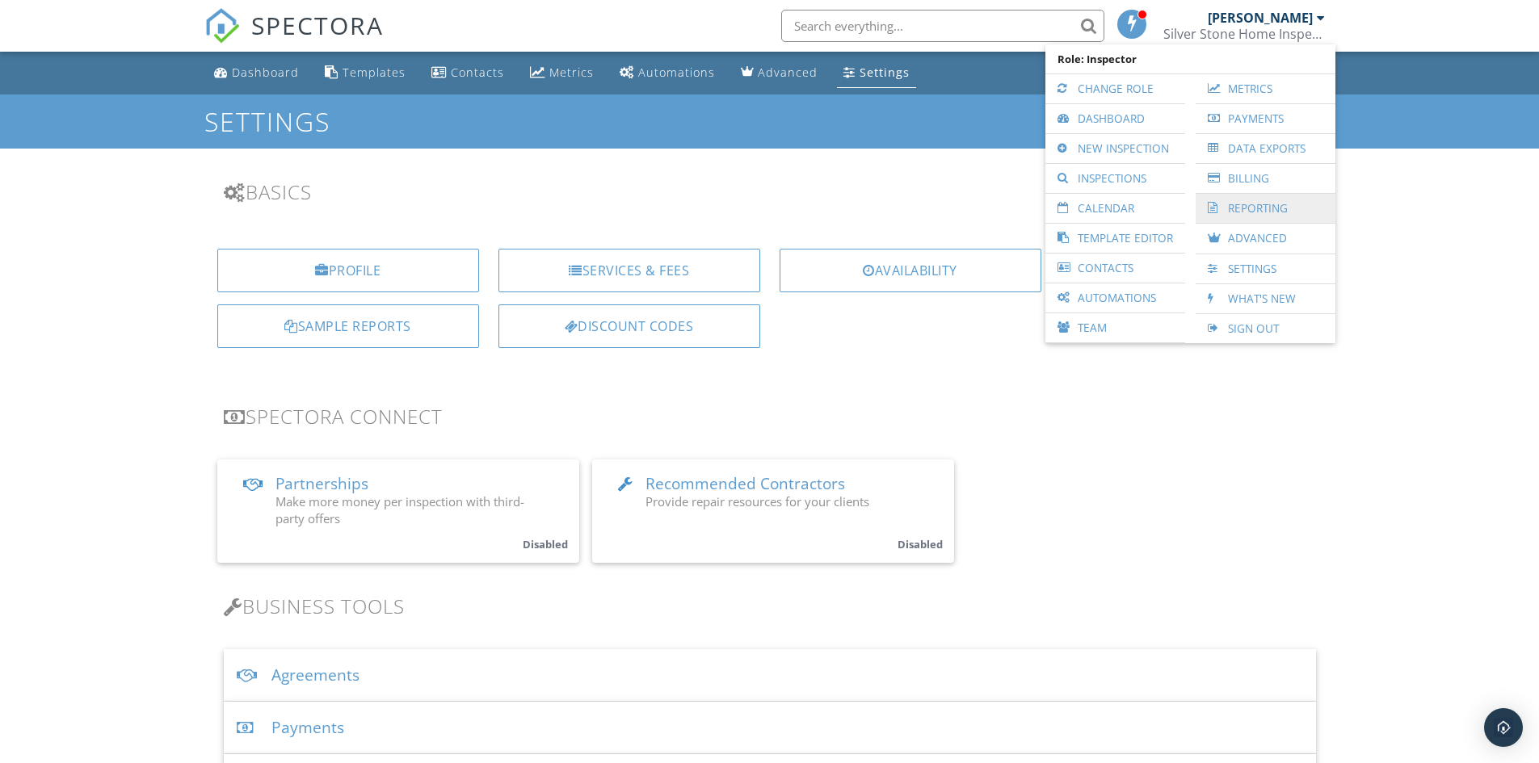
click at [1256, 209] on link "Reporting" at bounding box center [1266, 208] width 124 height 29
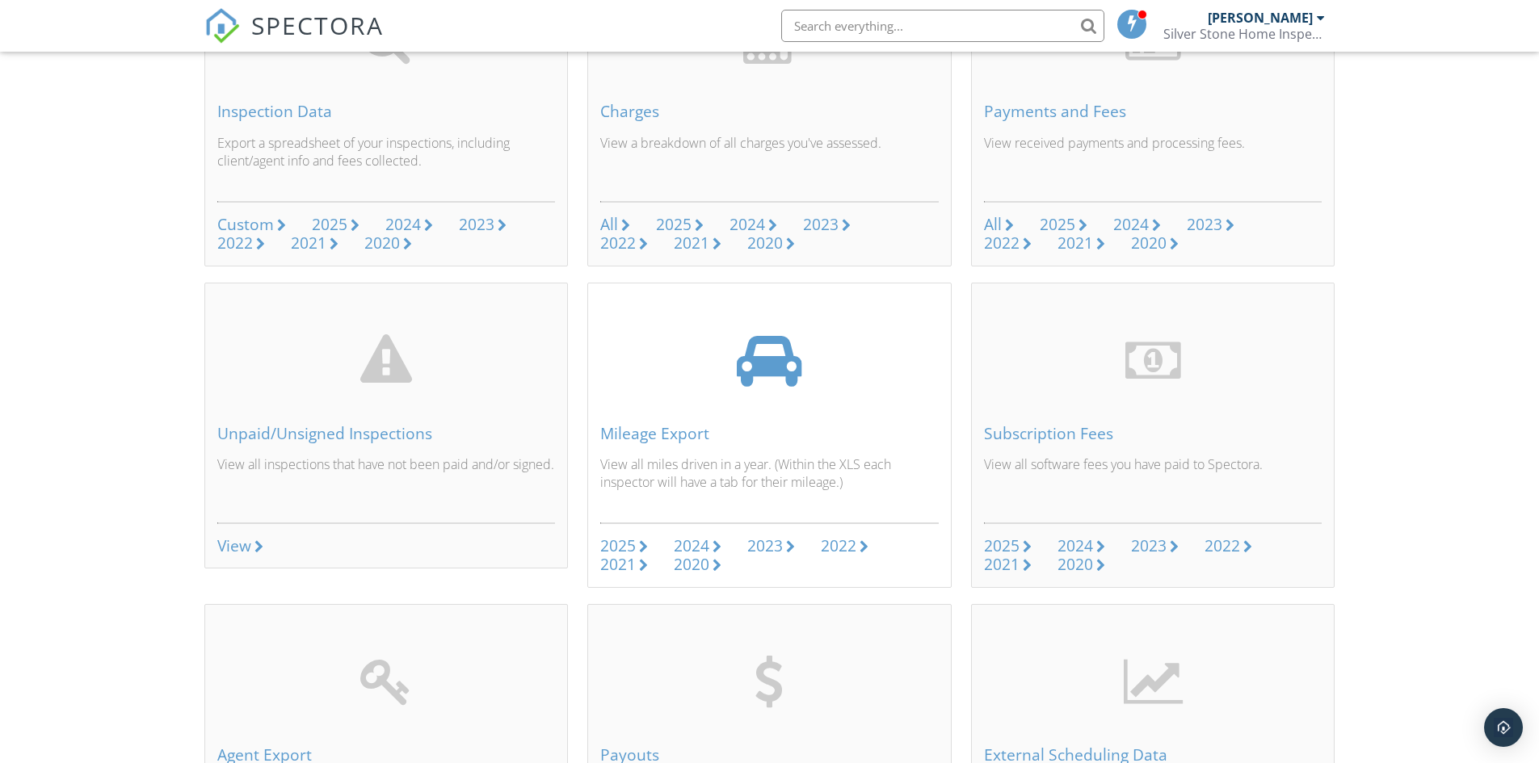
scroll to position [242, 0]
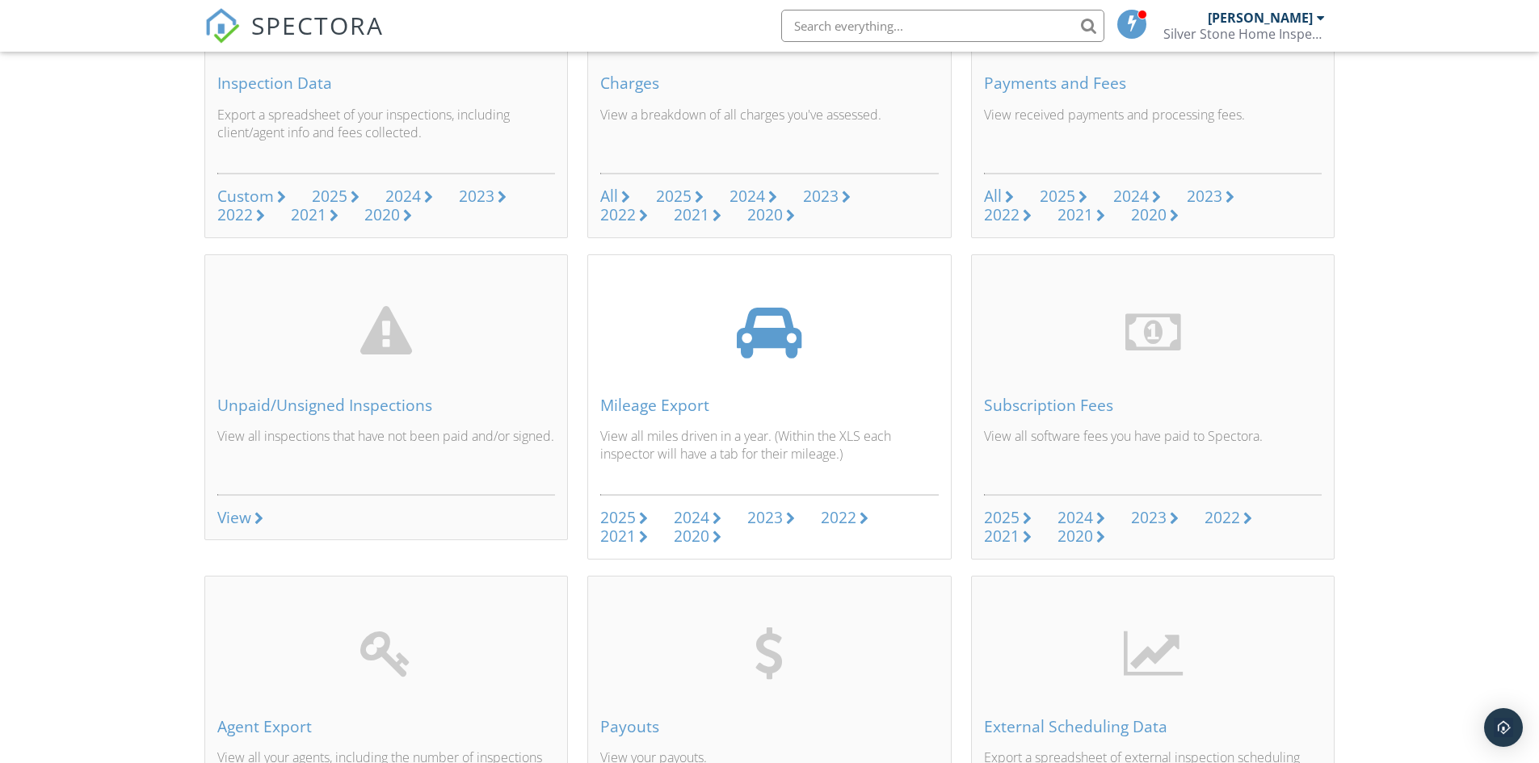
click at [700, 518] on div "2024" at bounding box center [692, 517] width 36 height 22
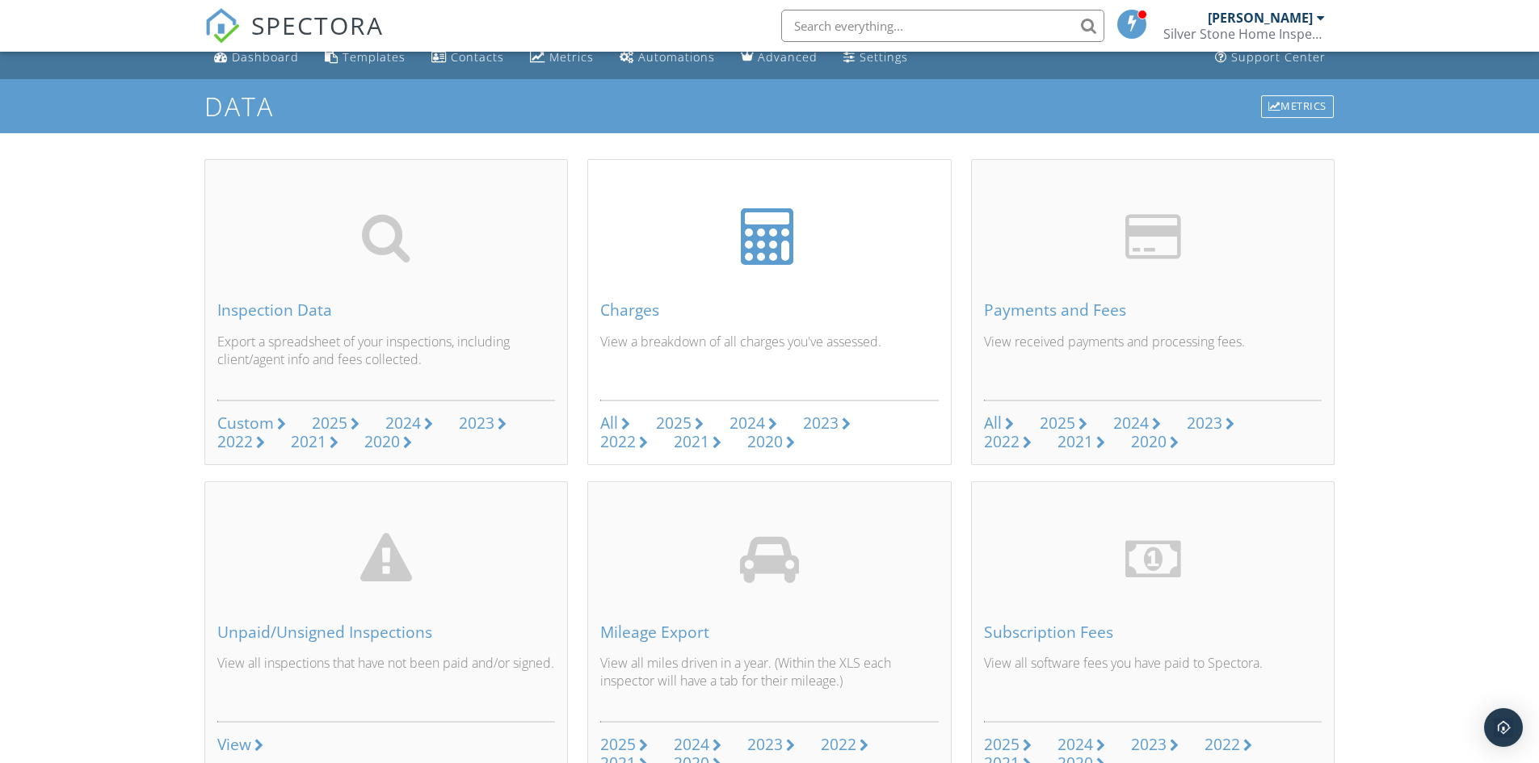
scroll to position [0, 0]
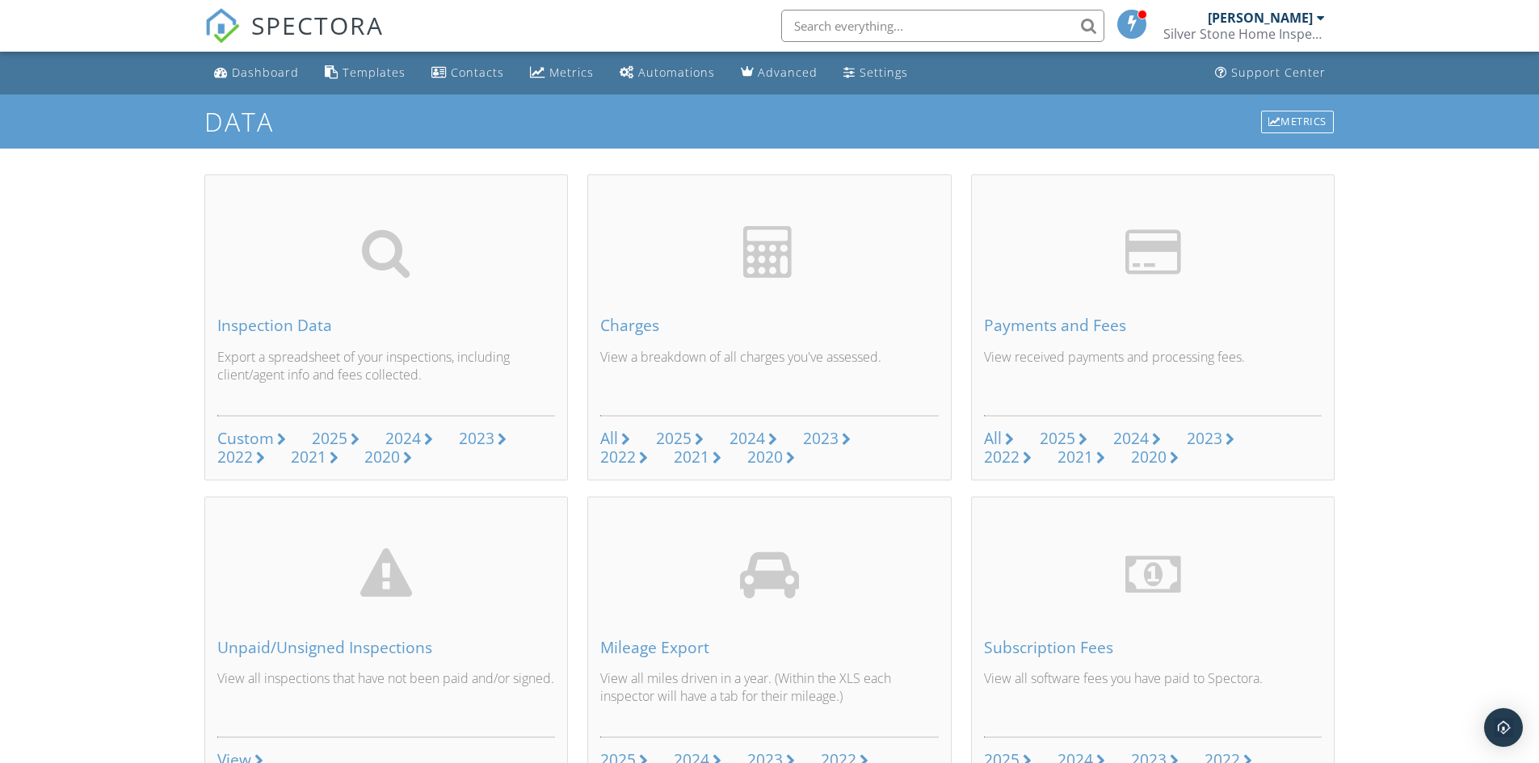
click at [275, 76] on div "Dashboard" at bounding box center [265, 72] width 67 height 15
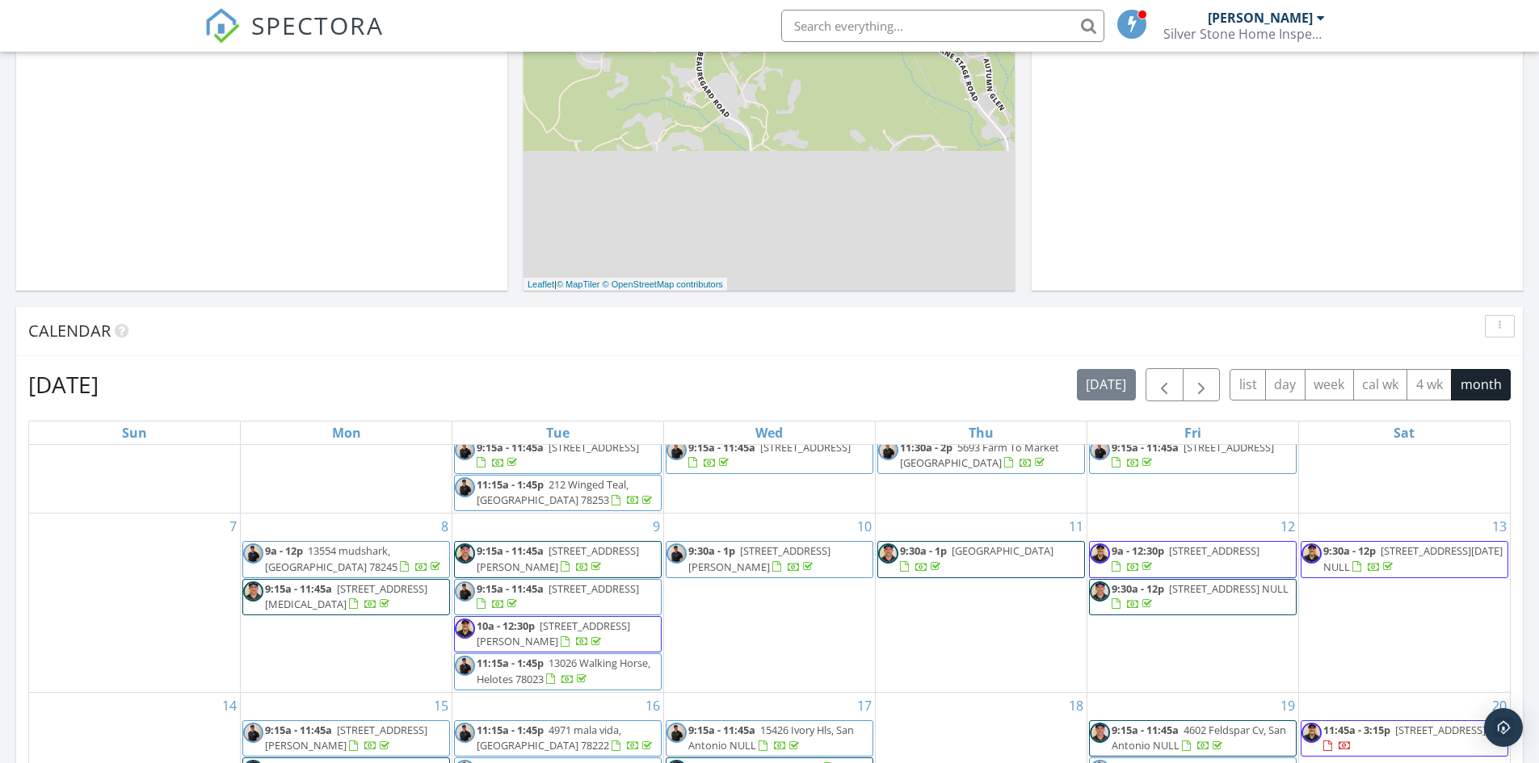
scroll to position [53, 0]
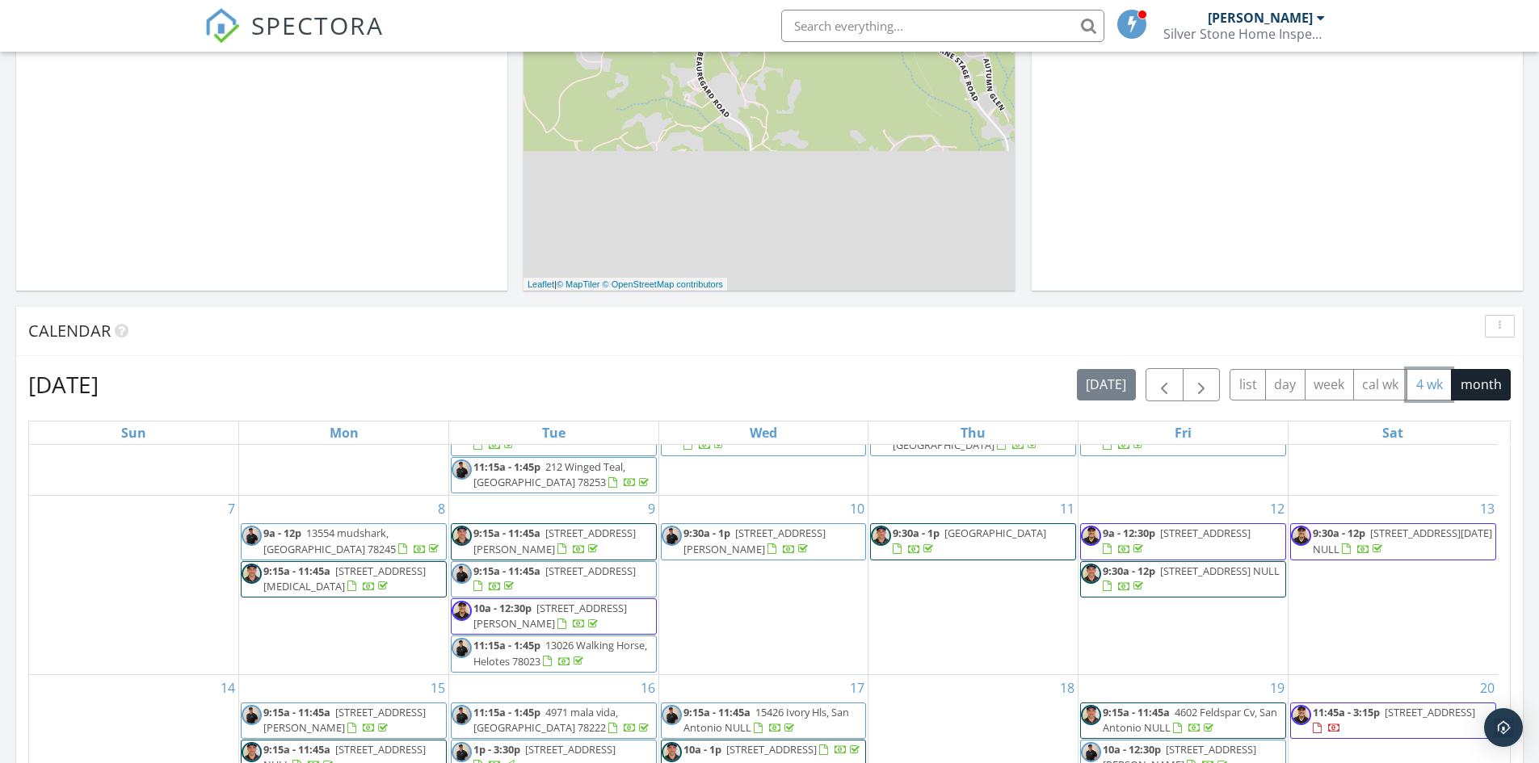
click at [1429, 380] on button "4 wk" at bounding box center [1428, 385] width 45 height 32
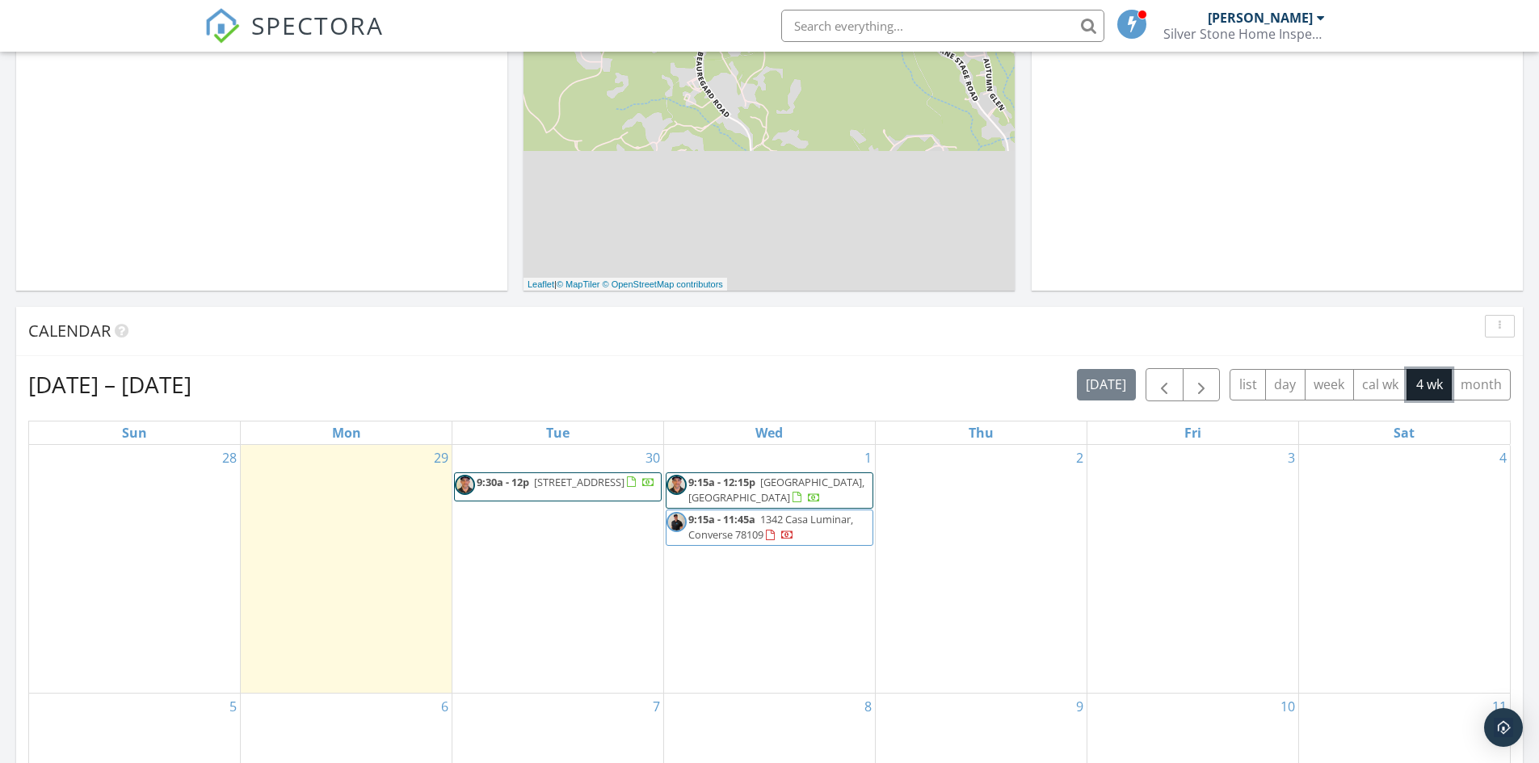
scroll to position [485, 0]
